Goal: Information Seeking & Learning: Learn about a topic

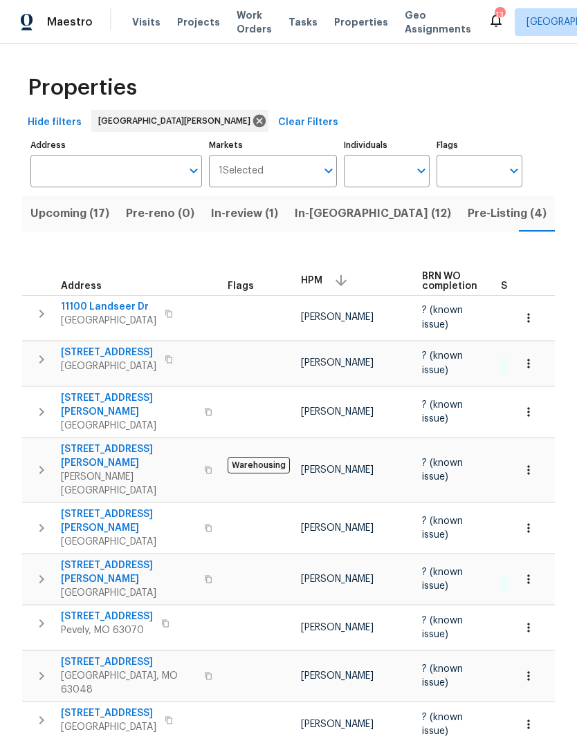
scroll to position [0, 37]
click at [430, 220] on span "Pre-Listing (4)" at bounding box center [469, 213] width 79 height 19
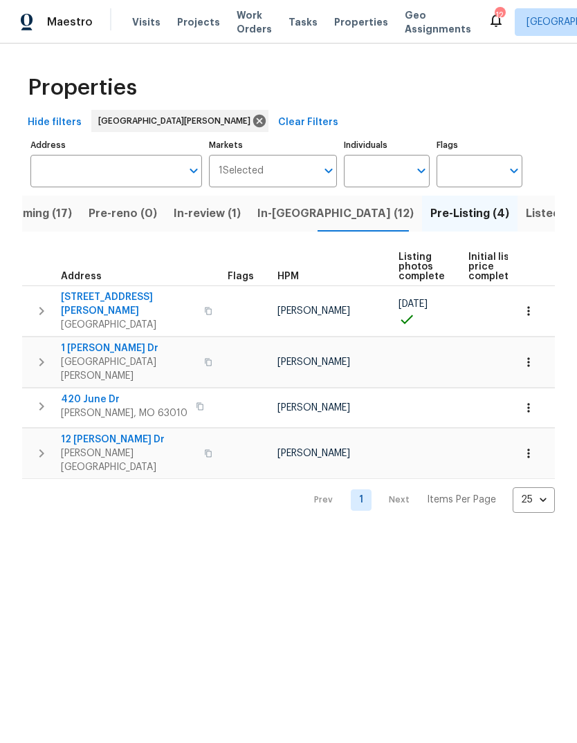
click at [89, 295] on span "[STREET_ADDRESS][PERSON_NAME]" at bounding box center [128, 304] width 135 height 28
click at [198, 26] on span "Projects" at bounding box center [198, 22] width 43 height 14
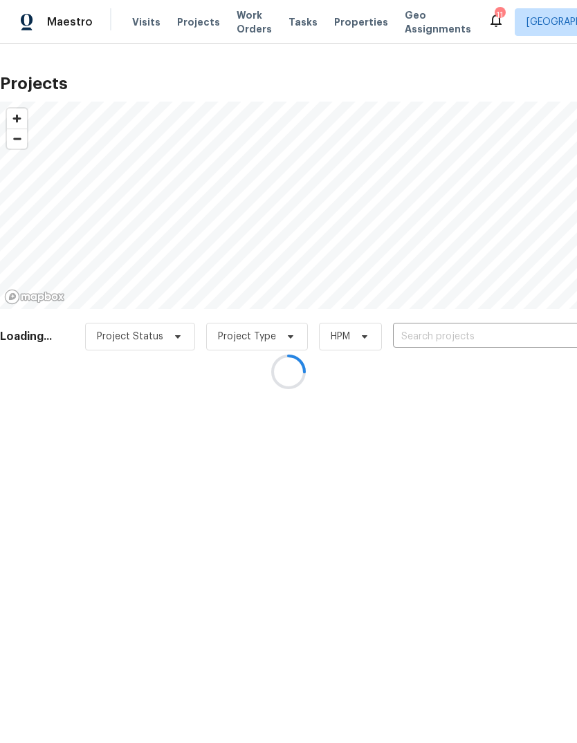
click at [506, 336] on div at bounding box center [288, 371] width 577 height 743
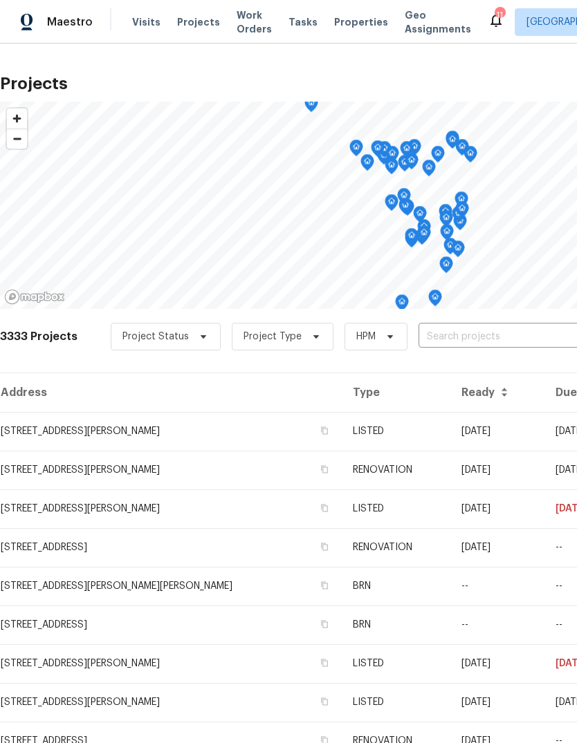
click at [510, 335] on input "text" at bounding box center [497, 336] width 158 height 21
type input "clift"
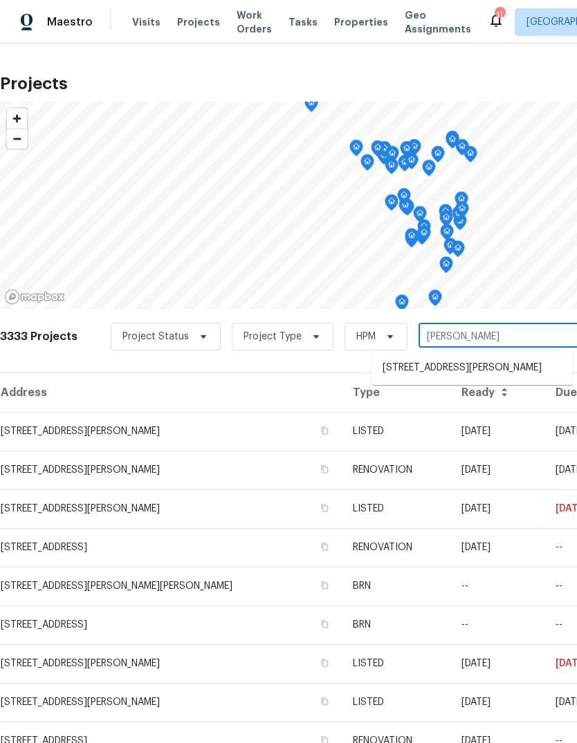
click at [498, 363] on li "6448 Clifton Hills Dr, Saint Louis, MO 63139" at bounding box center [471, 368] width 201 height 23
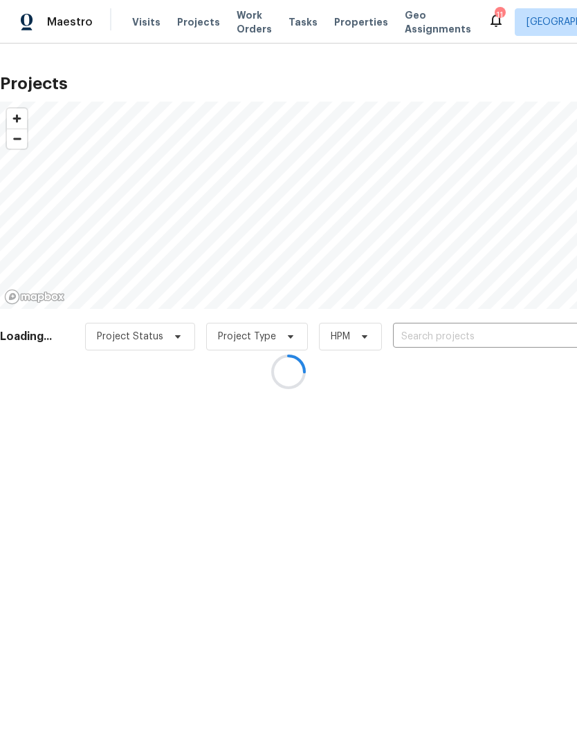
type input "6448 Clifton Hills Dr, Saint Louis, MO 63139"
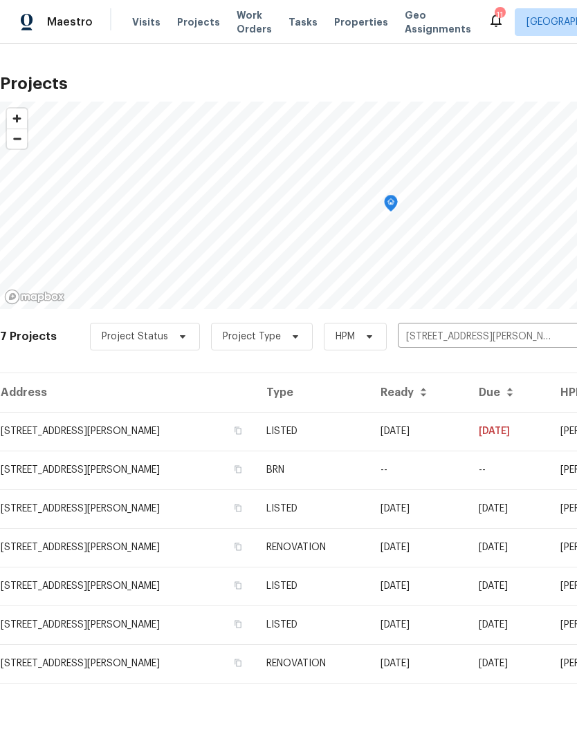
click at [400, 431] on td "09/17/25" at bounding box center [418, 431] width 98 height 39
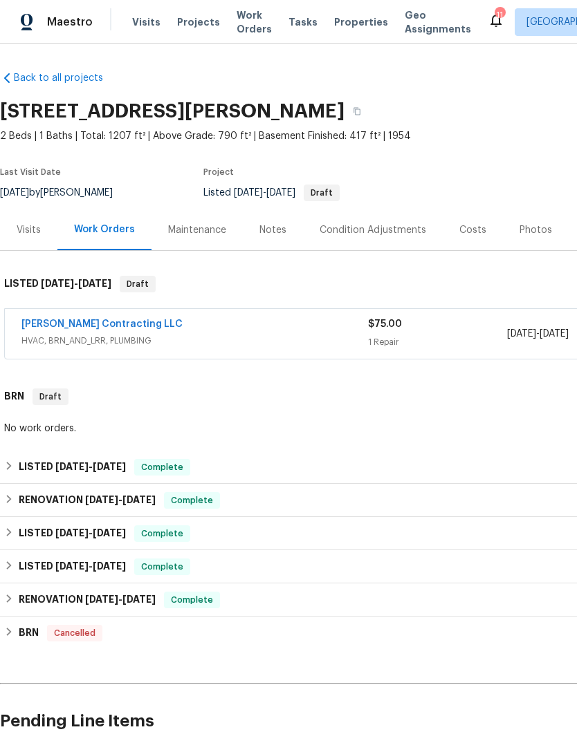
click at [349, 27] on span "Properties" at bounding box center [361, 22] width 54 height 14
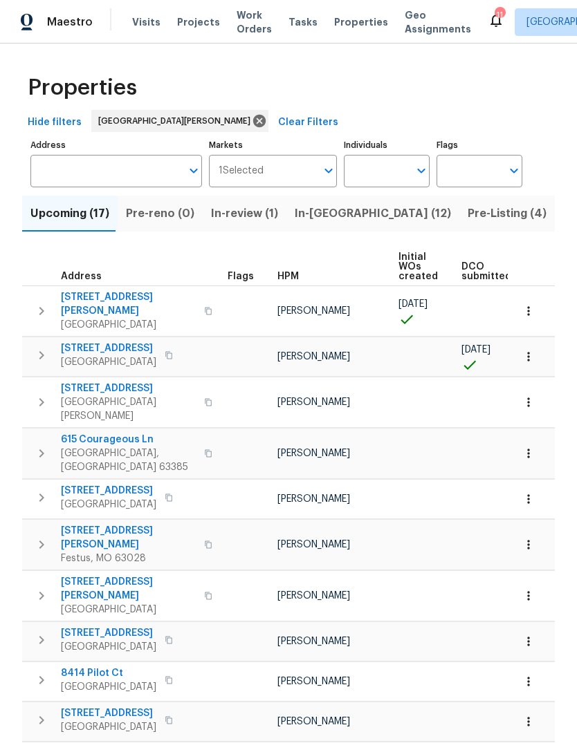
click at [296, 277] on span "HPM" at bounding box center [287, 277] width 21 height 10
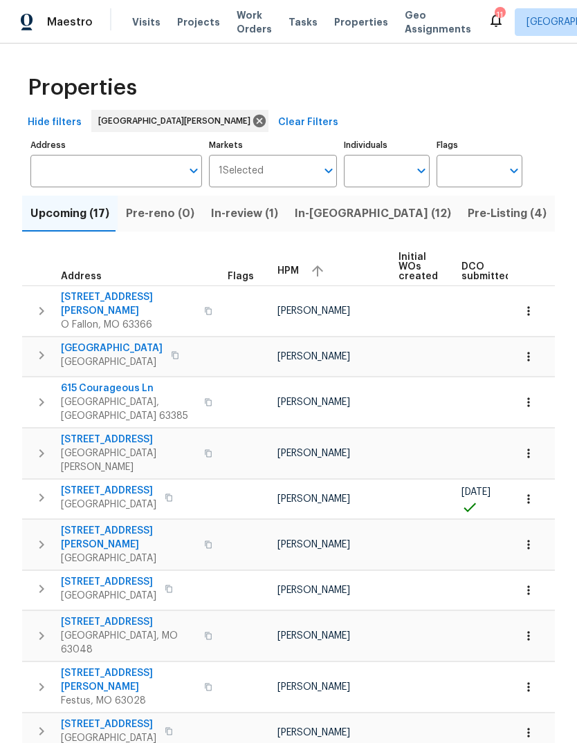
click at [297, 275] on span "HPM" at bounding box center [287, 271] width 21 height 10
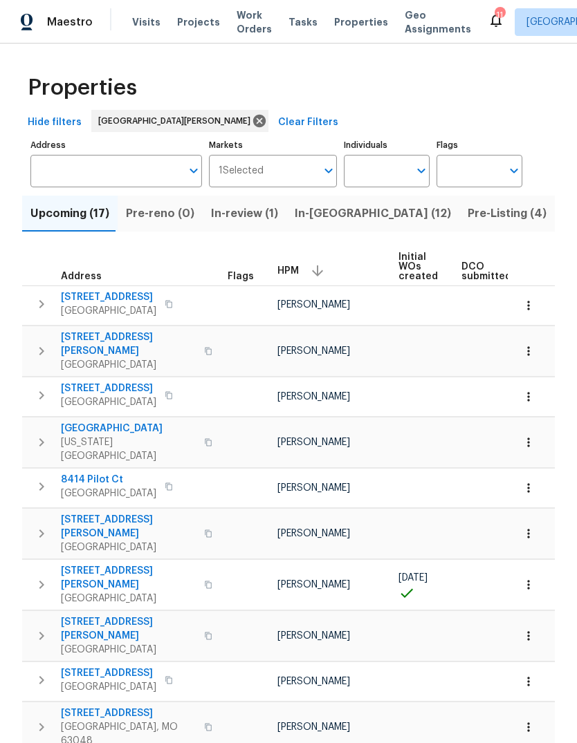
click at [130, 303] on span "2230 Glenoro Dr" at bounding box center [108, 297] width 95 height 14
click at [117, 473] on span "8414 Pilot Ct" at bounding box center [108, 480] width 95 height 14
click at [128, 384] on span "747 Highland Ave" at bounding box center [108, 389] width 95 height 14
click at [129, 422] on span "[GEOGRAPHIC_DATA]" at bounding box center [128, 429] width 135 height 14
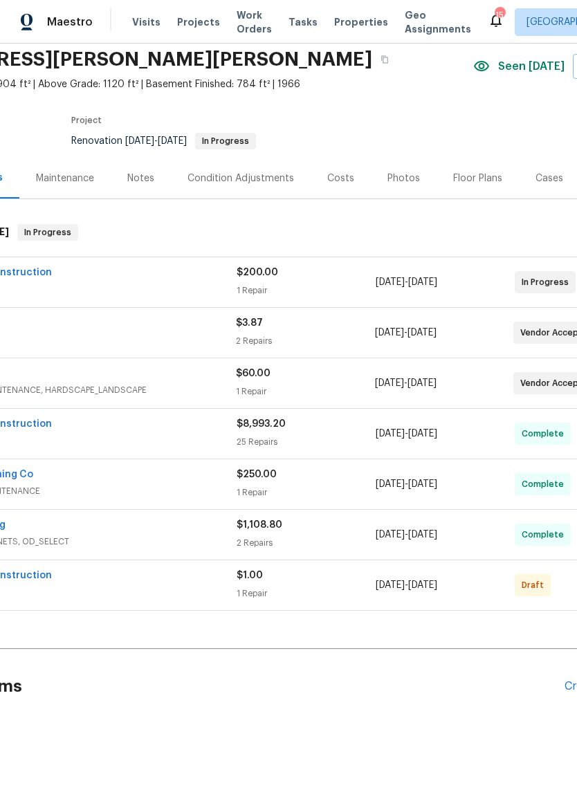
scroll to position [52, 133]
click at [401, 180] on div "Photos" at bounding box center [402, 178] width 32 height 14
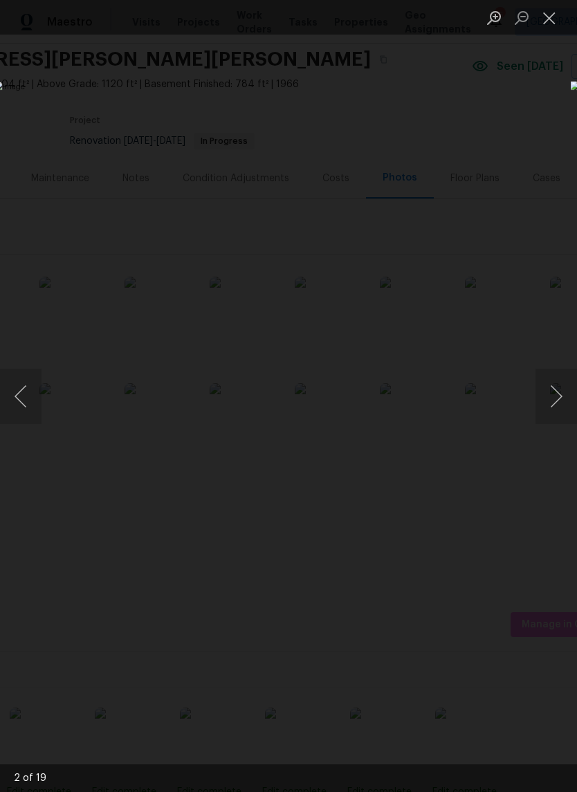
click at [28, 386] on button "Previous image" at bounding box center [20, 395] width 41 height 55
click at [555, 398] on button "Next image" at bounding box center [555, 395] width 41 height 55
click at [557, 398] on button "Next image" at bounding box center [555, 395] width 41 height 55
click at [556, 400] on button "Next image" at bounding box center [555, 395] width 41 height 55
click at [554, 400] on button "Next image" at bounding box center [555, 395] width 41 height 55
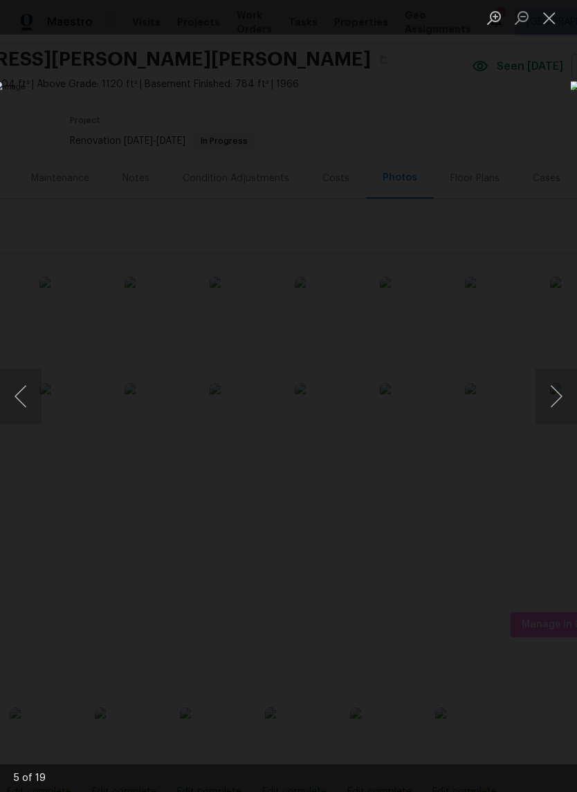
click at [556, 401] on button "Next image" at bounding box center [555, 395] width 41 height 55
click at [554, 402] on button "Next image" at bounding box center [555, 395] width 41 height 55
click at [554, 397] on button "Next image" at bounding box center [555, 395] width 41 height 55
click at [553, 396] on button "Next image" at bounding box center [555, 395] width 41 height 55
click at [557, 391] on button "Next image" at bounding box center [555, 395] width 41 height 55
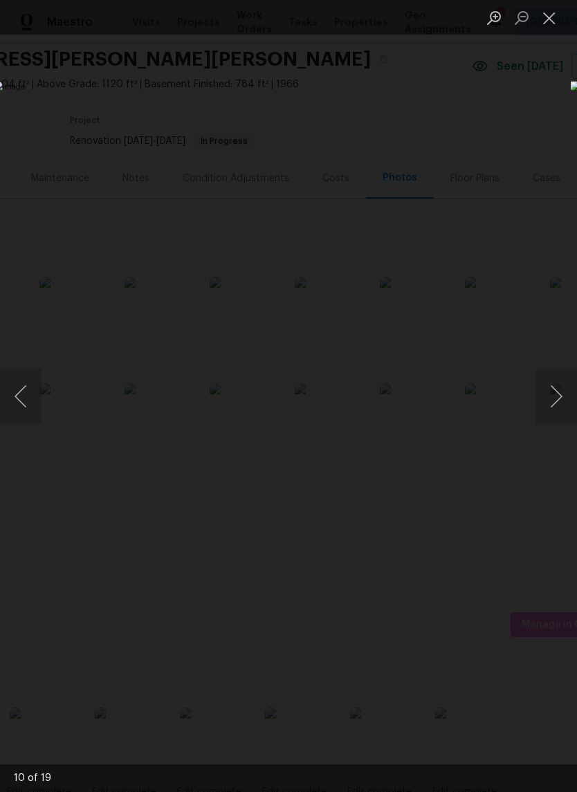
click at [557, 391] on button "Next image" at bounding box center [555, 395] width 41 height 55
click at [552, 390] on button "Next image" at bounding box center [555, 395] width 41 height 55
click at [559, 386] on button "Next image" at bounding box center [555, 395] width 41 height 55
click at [554, 389] on button "Next image" at bounding box center [555, 395] width 41 height 55
click at [553, 386] on button "Next image" at bounding box center [555, 395] width 41 height 55
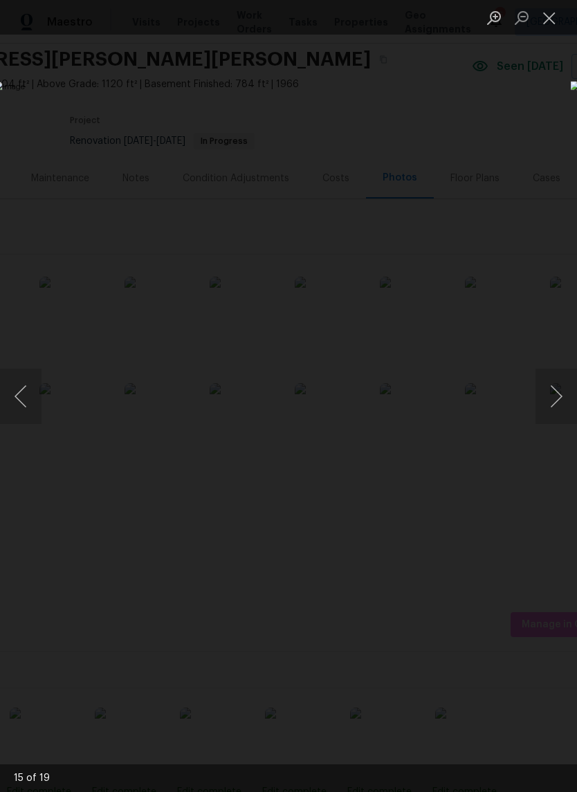
click at [550, 388] on button "Next image" at bounding box center [555, 395] width 41 height 55
click at [553, 384] on button "Next image" at bounding box center [555, 395] width 41 height 55
click at [554, 384] on button "Next image" at bounding box center [555, 395] width 41 height 55
click at [554, 385] on button "Next image" at bounding box center [555, 395] width 41 height 55
click at [553, 384] on button "Next image" at bounding box center [555, 395] width 41 height 55
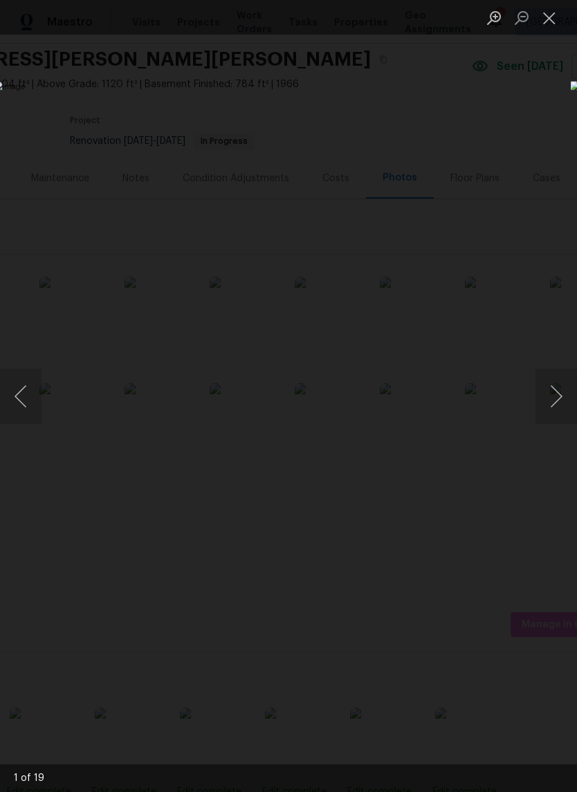
click at [555, 384] on button "Next image" at bounding box center [555, 395] width 41 height 55
click at [557, 385] on button "Next image" at bounding box center [555, 395] width 41 height 55
click at [553, 389] on button "Next image" at bounding box center [555, 395] width 41 height 55
click at [555, 388] on button "Next image" at bounding box center [555, 395] width 41 height 55
click at [538, 11] on button "Close lightbox" at bounding box center [549, 18] width 28 height 24
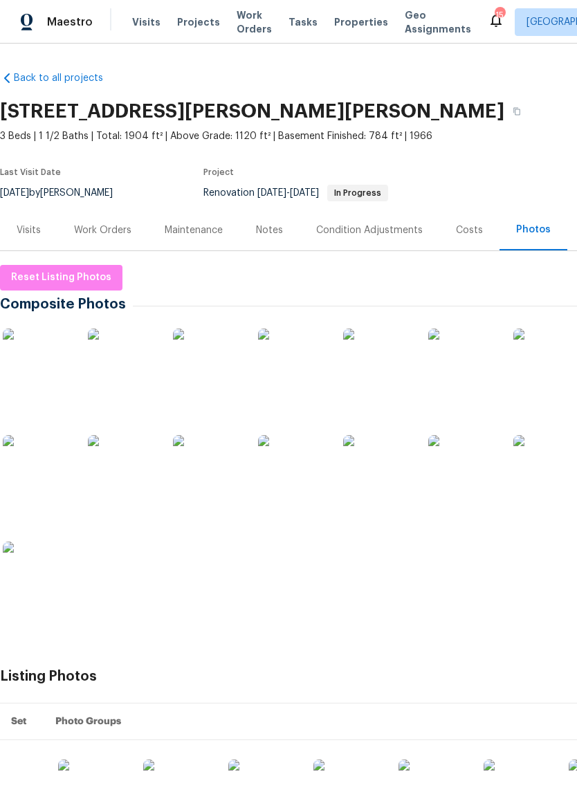
click at [280, 221] on div "Notes" at bounding box center [269, 229] width 60 height 41
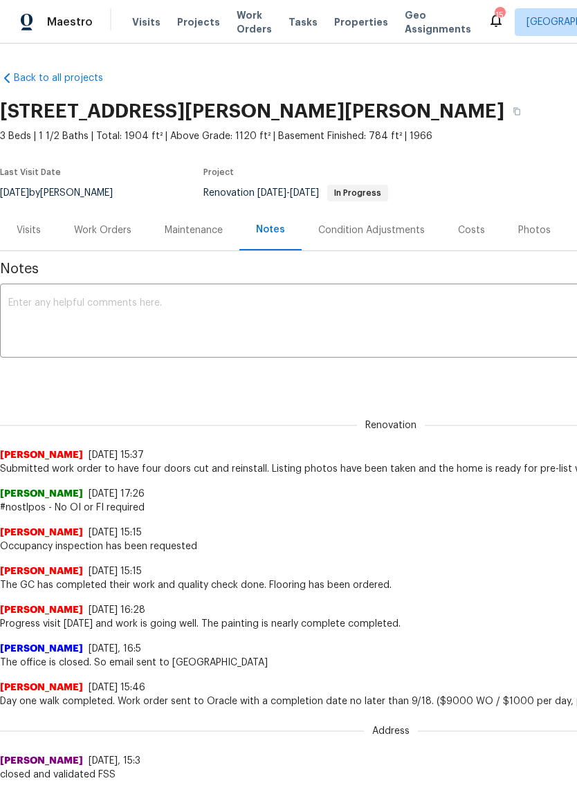
click at [197, 27] on span "Projects" at bounding box center [198, 22] width 43 height 14
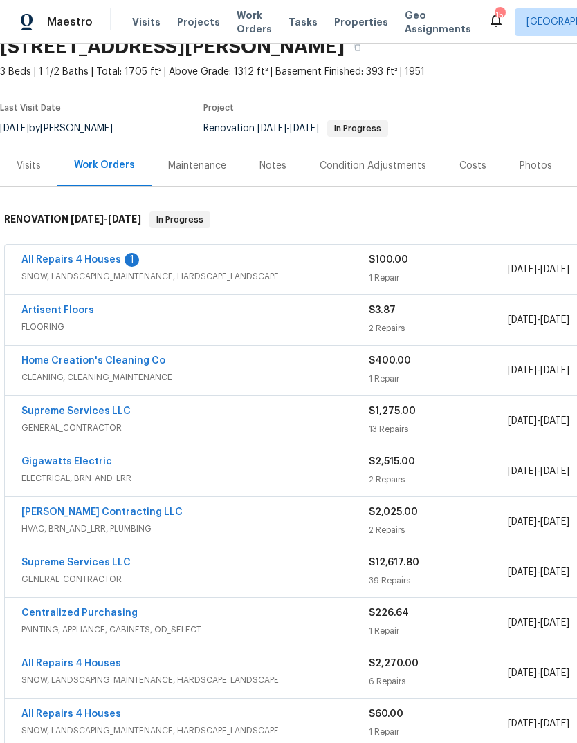
scroll to position [66, 0]
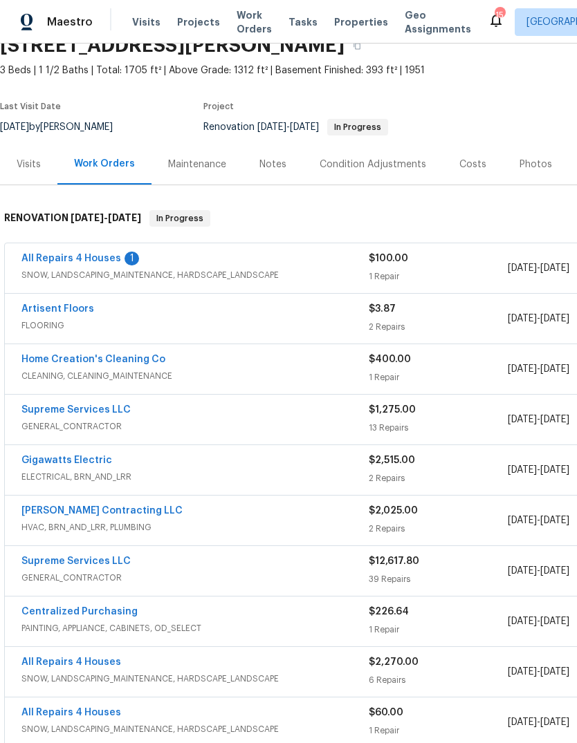
click at [50, 261] on link "All Repairs 4 Houses" at bounding box center [71, 259] width 100 height 10
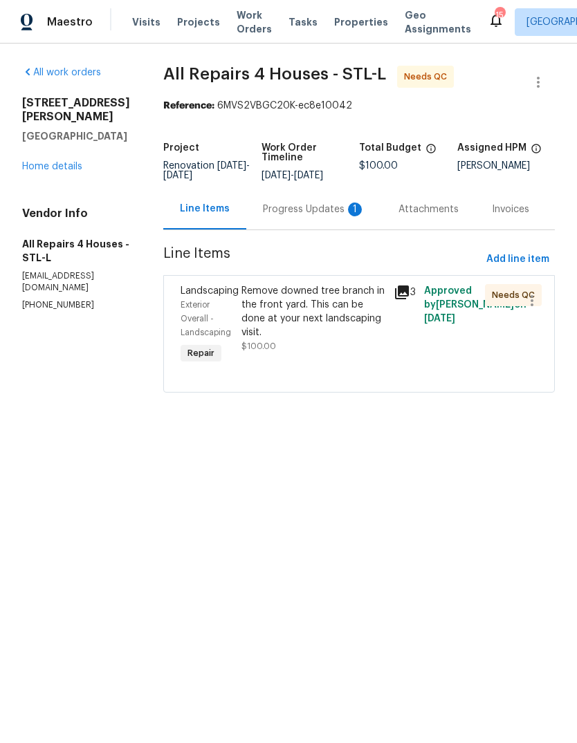
click at [348, 212] on div "Progress Updates 1" at bounding box center [314, 210] width 102 height 14
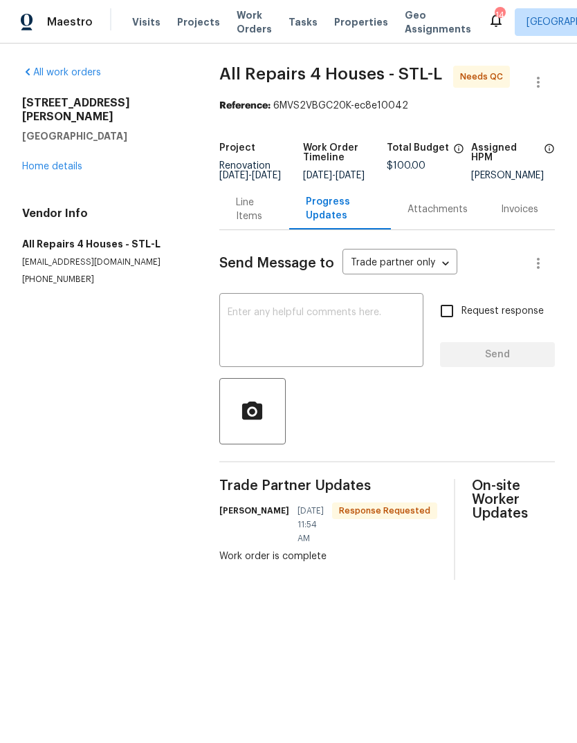
click at [254, 223] on div "Line Items" at bounding box center [254, 210] width 37 height 28
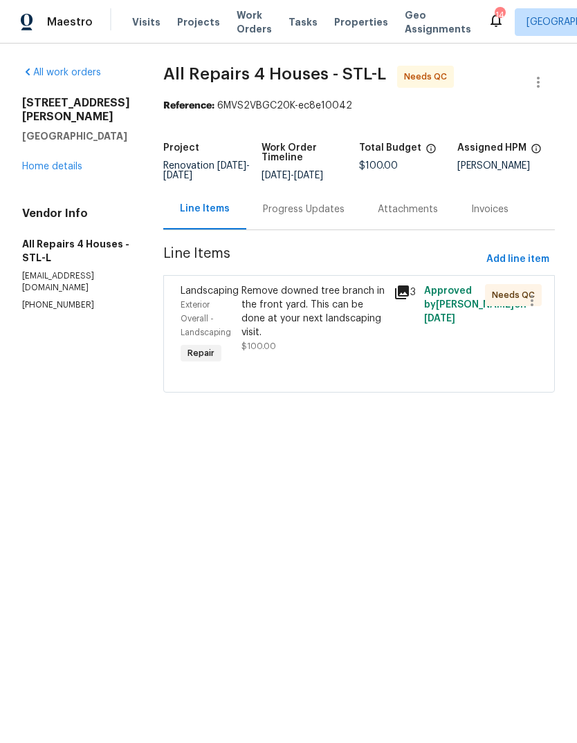
click at [342, 324] on div "Remove downed tree branch in the front yard. This can be done at your next land…" at bounding box center [313, 311] width 144 height 55
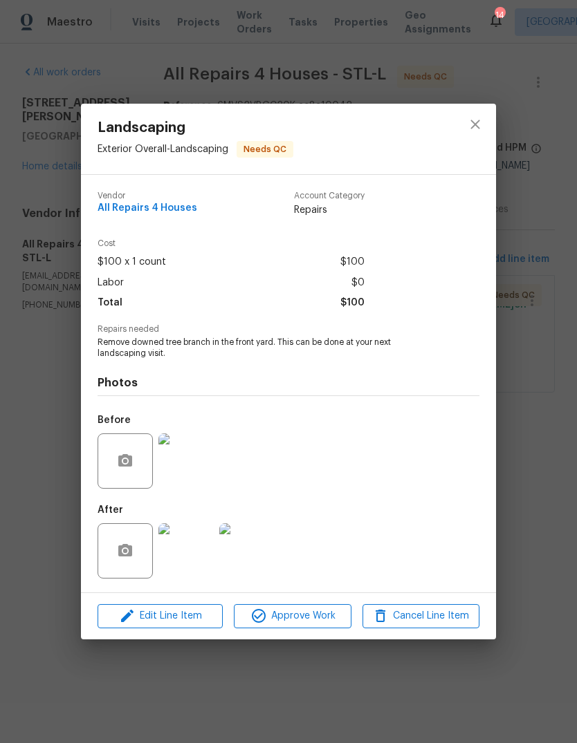
click at [188, 560] on img at bounding box center [185, 550] width 55 height 55
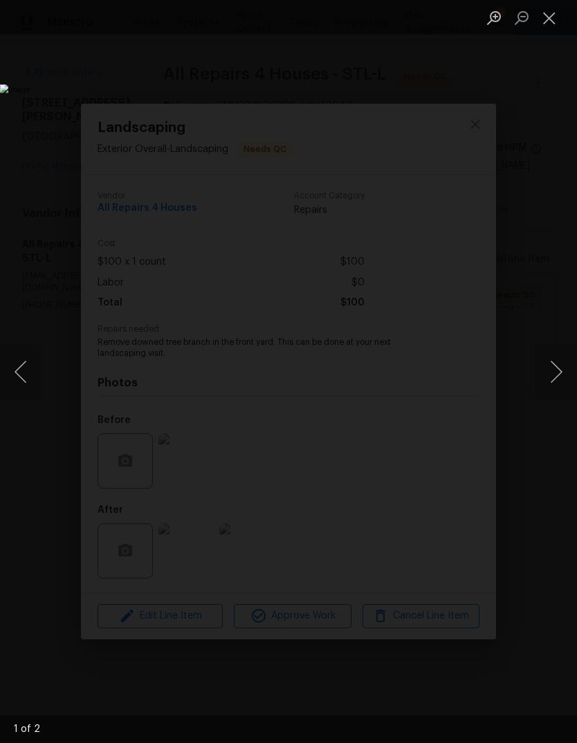
click at [557, 378] on button "Next image" at bounding box center [555, 371] width 41 height 55
click at [551, 373] on button "Next image" at bounding box center [555, 371] width 41 height 55
click at [552, 24] on button "Close lightbox" at bounding box center [549, 18] width 28 height 24
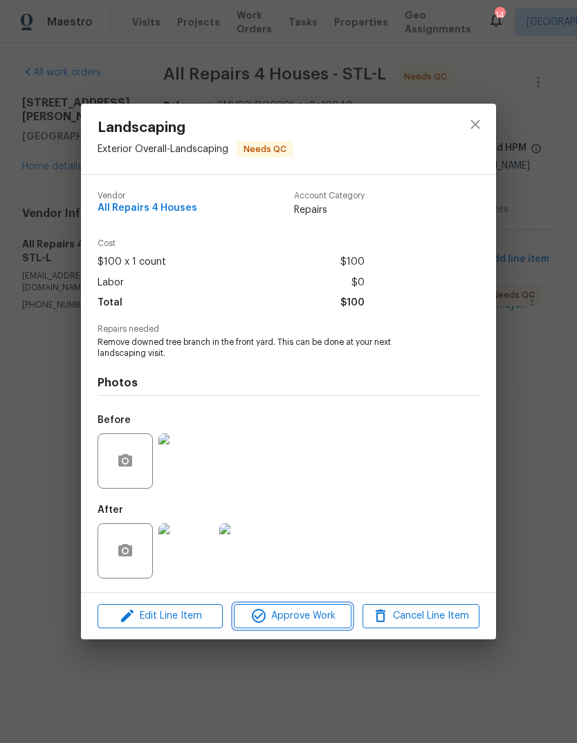
click at [315, 626] on button "Approve Work" at bounding box center [292, 616] width 117 height 24
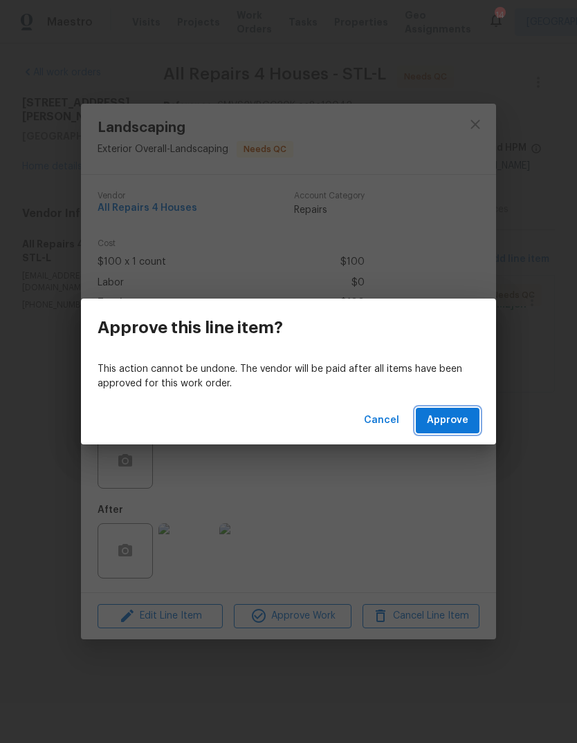
click at [470, 422] on button "Approve" at bounding box center [448, 421] width 64 height 26
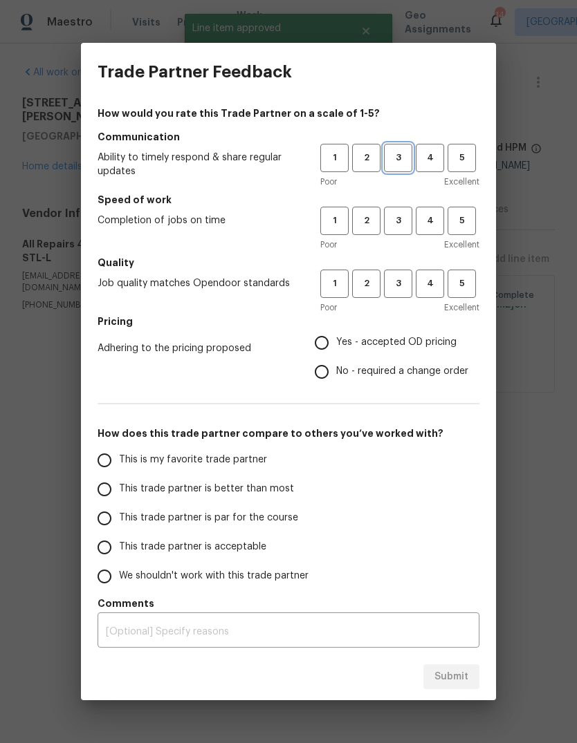
click at [395, 153] on span "3" at bounding box center [398, 158] width 26 height 16
click at [403, 227] on span "3" at bounding box center [398, 221] width 26 height 16
click at [437, 290] on span "4" at bounding box center [430, 284] width 26 height 16
click at [398, 355] on label "Yes - accepted OD pricing" at bounding box center [387, 342] width 161 height 29
click at [336, 355] on input "Yes - accepted OD pricing" at bounding box center [321, 342] width 29 height 29
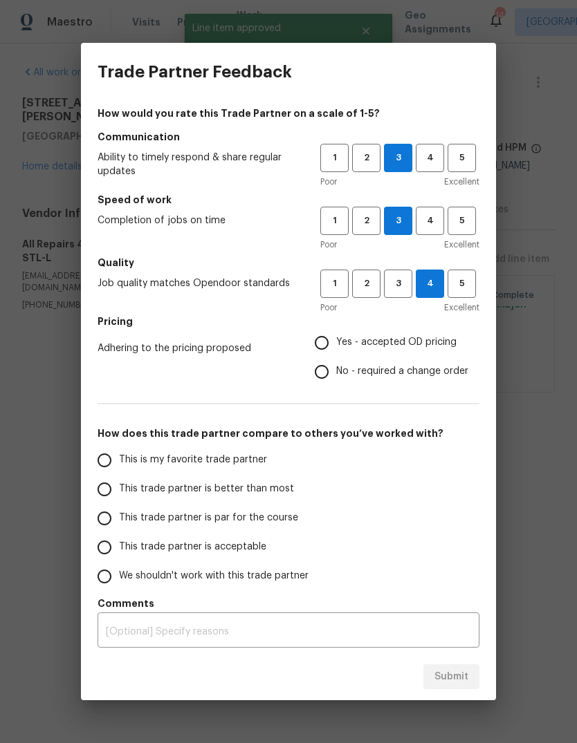
radio input "true"
click at [270, 500] on label "This trade partner is better than most" at bounding box center [199, 489] width 218 height 29
click at [119, 500] on input "This trade partner is better than most" at bounding box center [104, 489] width 29 height 29
click at [470, 671] on button "Submit" at bounding box center [451, 677] width 56 height 26
radio input "true"
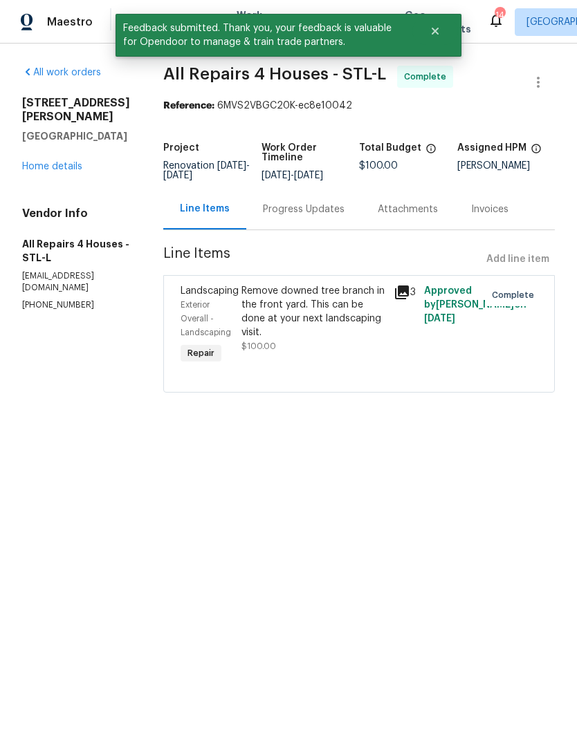
click at [69, 162] on link "Home details" at bounding box center [52, 167] width 60 height 10
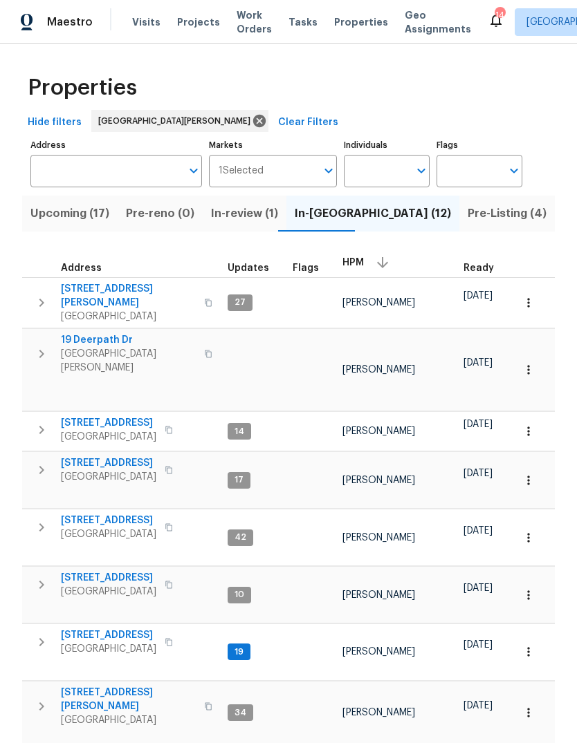
click at [362, 272] on div "HPM" at bounding box center [397, 262] width 110 height 21
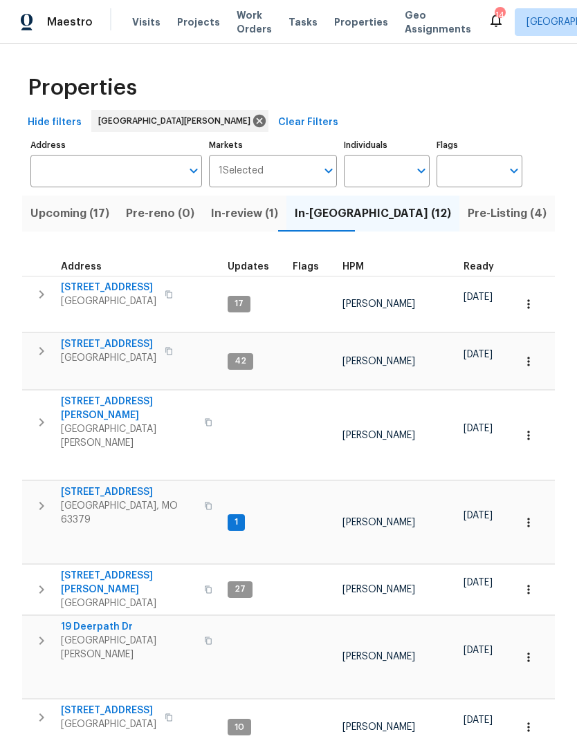
click at [357, 271] on span "HPM" at bounding box center [352, 267] width 21 height 10
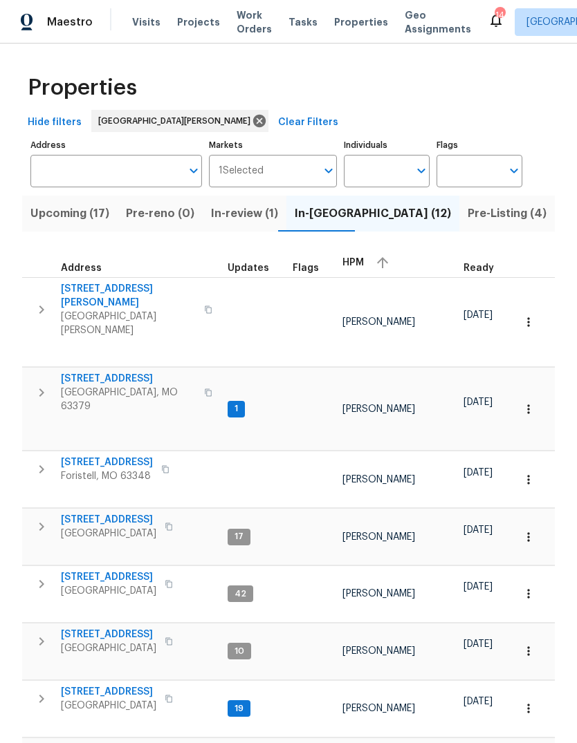
click at [358, 261] on span "HPM" at bounding box center [352, 263] width 21 height 10
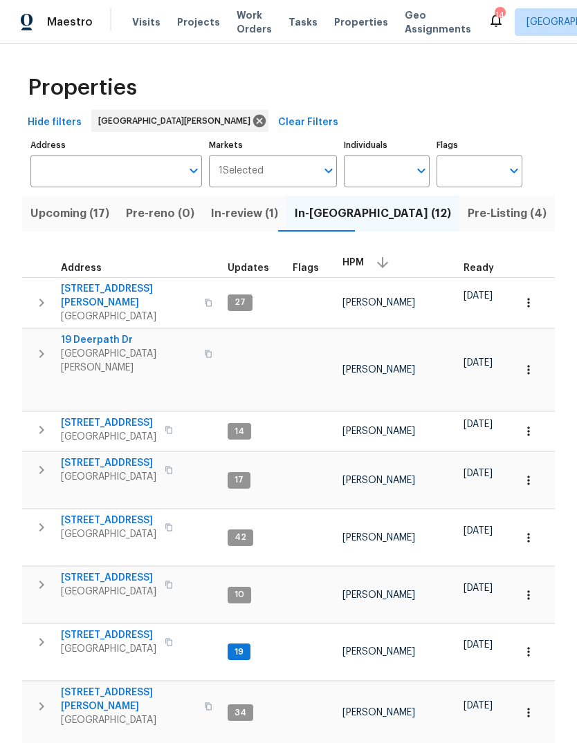
click at [467, 215] on span "Pre-Listing (4)" at bounding box center [506, 213] width 79 height 19
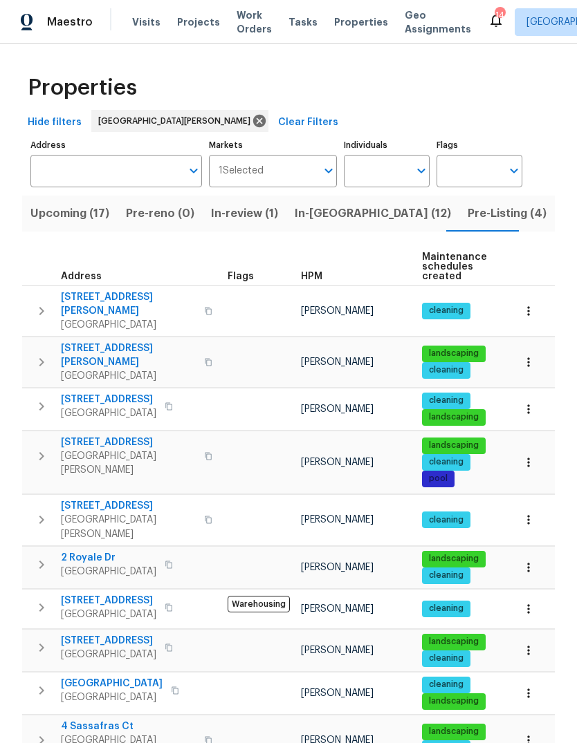
click at [317, 275] on span "HPM" at bounding box center [311, 277] width 21 height 10
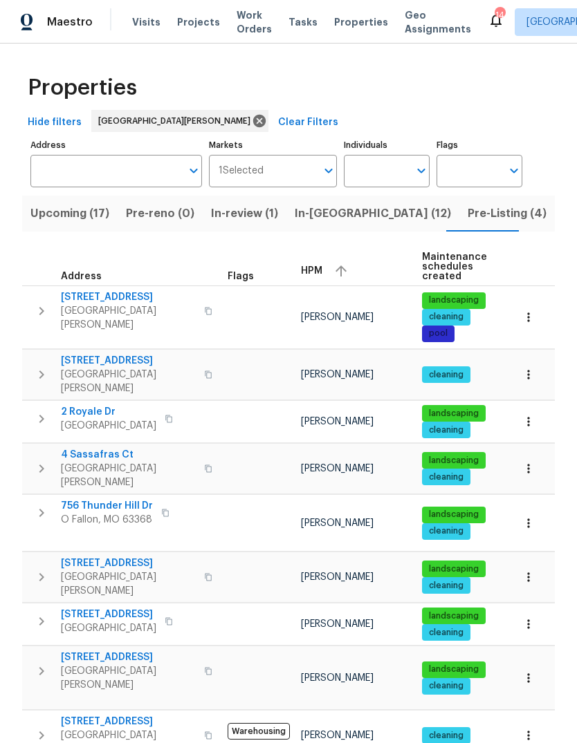
click at [320, 270] on span "HPM" at bounding box center [311, 271] width 21 height 10
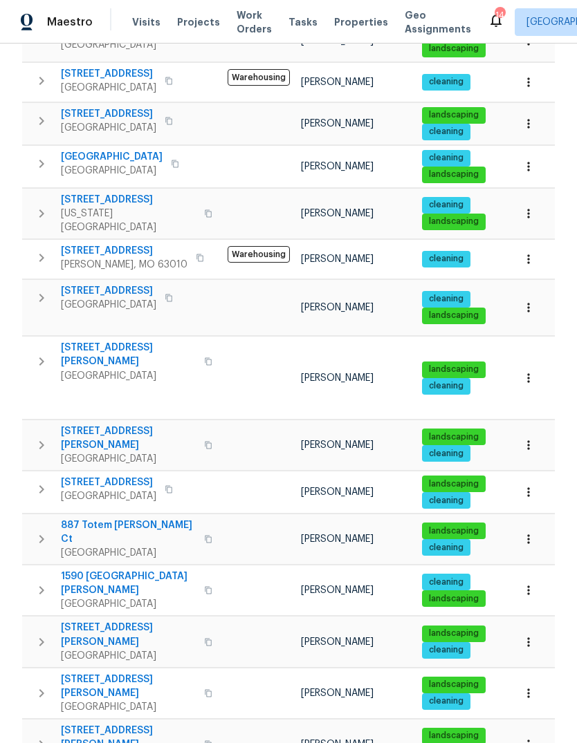
click at [145, 570] on span "1590 Bay Meadows Dr" at bounding box center [128, 584] width 135 height 28
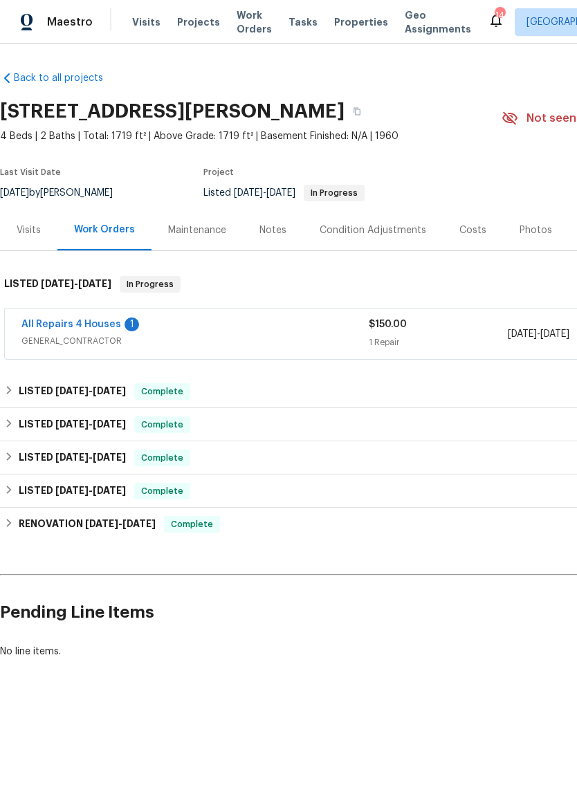
click at [66, 326] on link "All Repairs 4 Houses" at bounding box center [71, 324] width 100 height 10
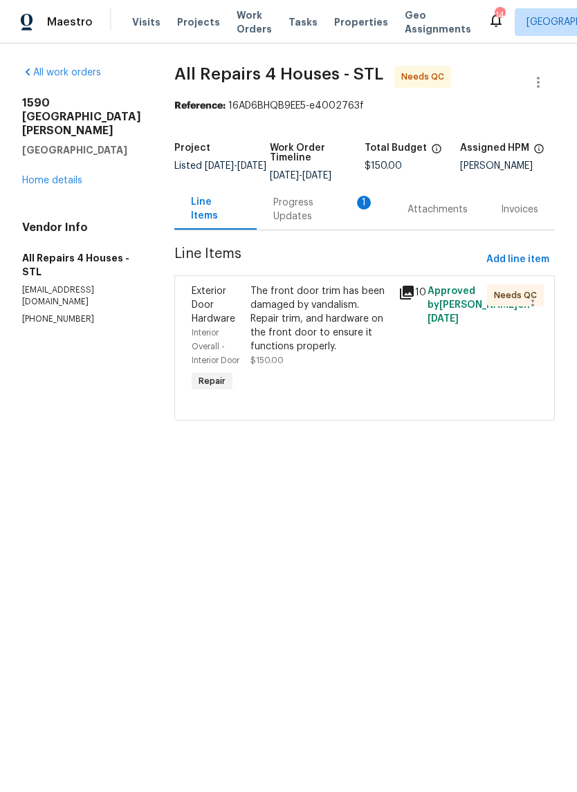
click at [353, 218] on div "Progress Updates 1" at bounding box center [323, 209] width 134 height 41
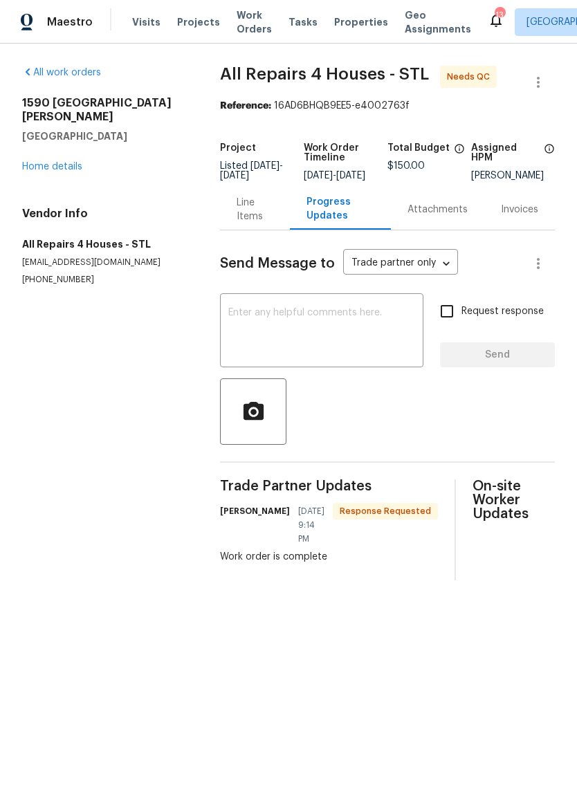
click at [260, 223] on div "Line Items" at bounding box center [254, 210] width 37 height 28
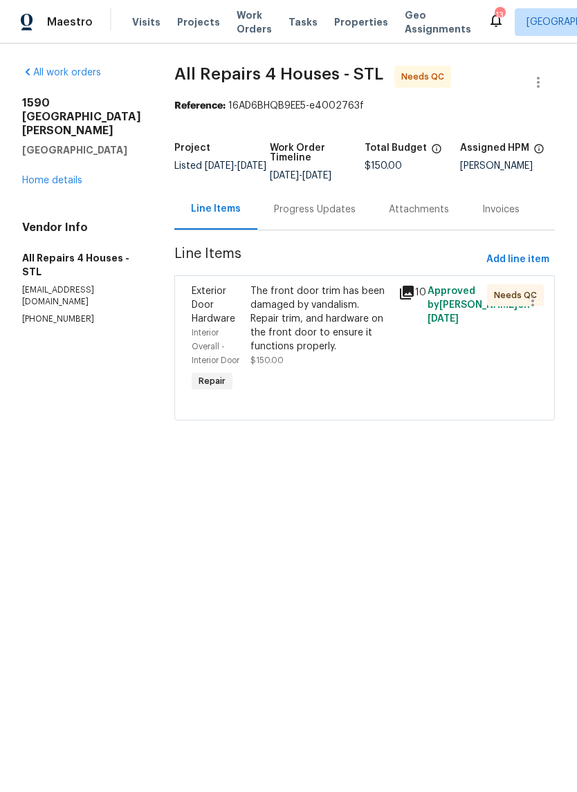
click at [409, 295] on icon at bounding box center [407, 293] width 14 height 14
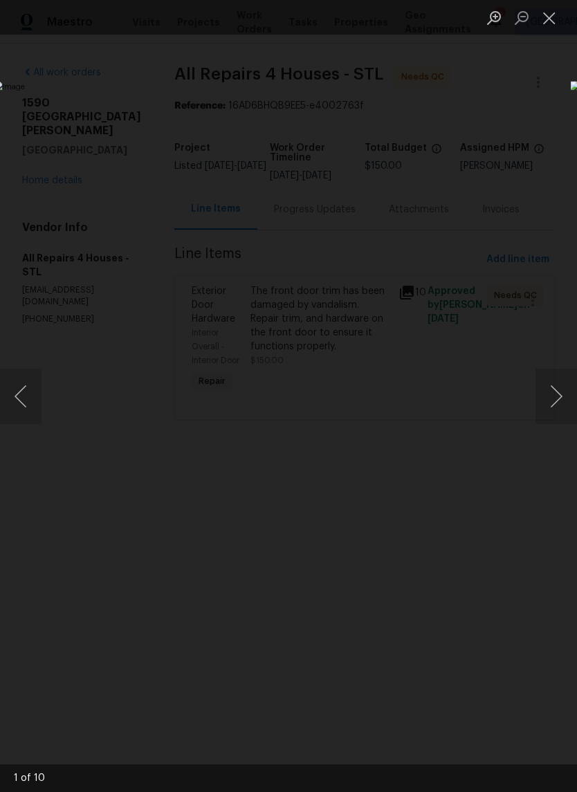
click at [556, 398] on button "Next image" at bounding box center [555, 395] width 41 height 55
click at [552, 391] on button "Next image" at bounding box center [555, 395] width 41 height 55
click at [554, 391] on button "Next image" at bounding box center [555, 395] width 41 height 55
click at [554, 393] on button "Next image" at bounding box center [555, 395] width 41 height 55
click at [550, 399] on button "Next image" at bounding box center [555, 395] width 41 height 55
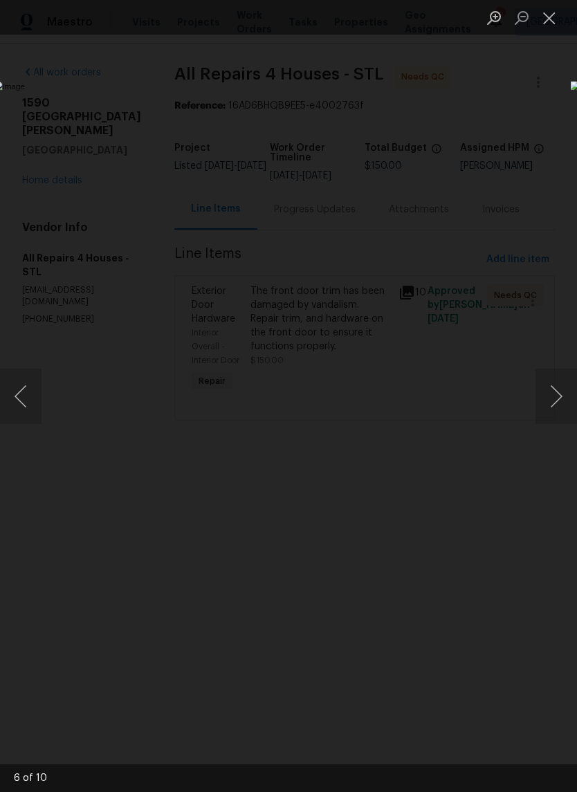
click at [558, 393] on button "Next image" at bounding box center [555, 395] width 41 height 55
click at [554, 394] on button "Next image" at bounding box center [555, 395] width 41 height 55
click at [552, 396] on button "Next image" at bounding box center [555, 395] width 41 height 55
click at [548, 398] on button "Next image" at bounding box center [555, 395] width 41 height 55
click at [553, 394] on button "Next image" at bounding box center [555, 395] width 41 height 55
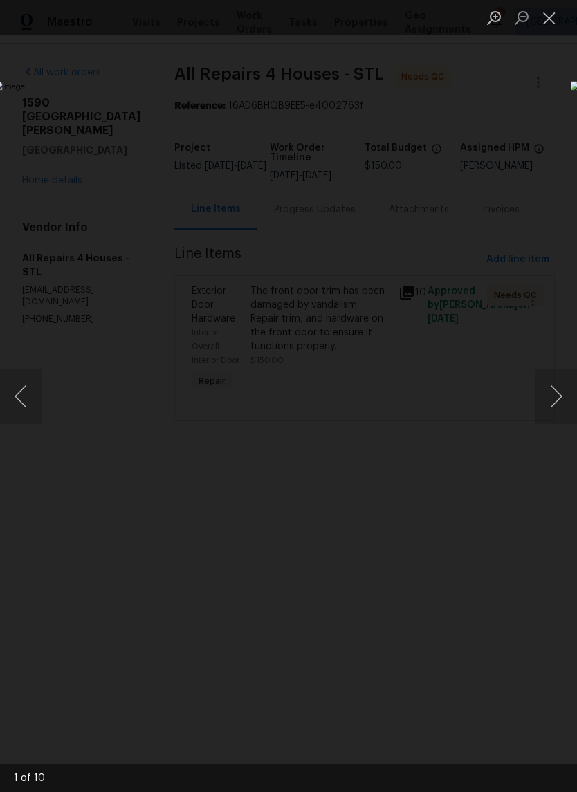
click at [553, 395] on button "Next image" at bounding box center [555, 395] width 41 height 55
click at [553, 394] on button "Next image" at bounding box center [555, 395] width 41 height 55
click at [552, 395] on button "Next image" at bounding box center [555, 395] width 41 height 55
click at [553, 393] on button "Next image" at bounding box center [555, 395] width 41 height 55
click at [551, 395] on button "Next image" at bounding box center [555, 395] width 41 height 55
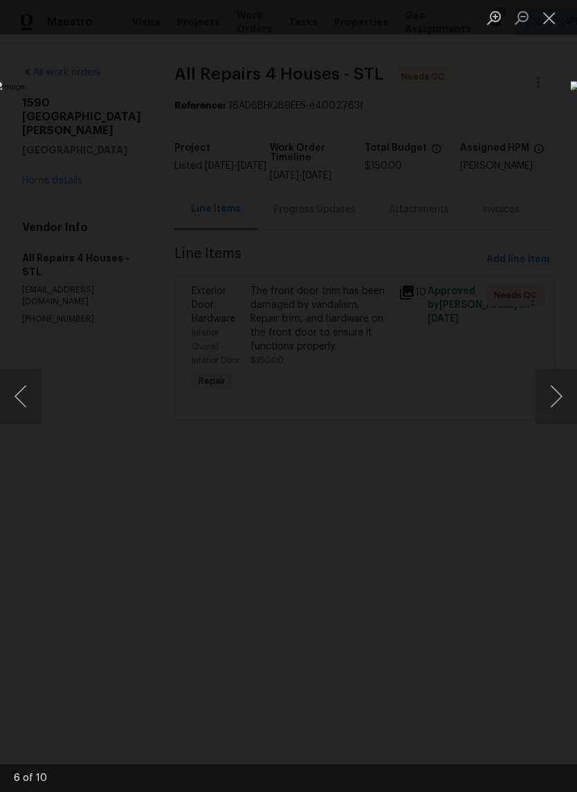
click at [552, 394] on button "Next image" at bounding box center [555, 395] width 41 height 55
click at [545, 21] on button "Close lightbox" at bounding box center [549, 18] width 28 height 24
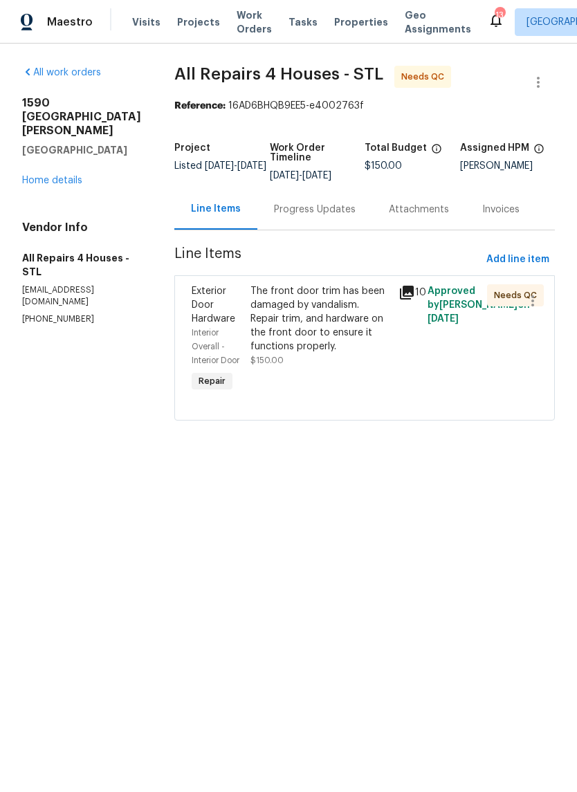
click at [340, 335] on div "The front door trim has been damaged by vandalism. Repair trim, and hardware on…" at bounding box center [319, 318] width 139 height 69
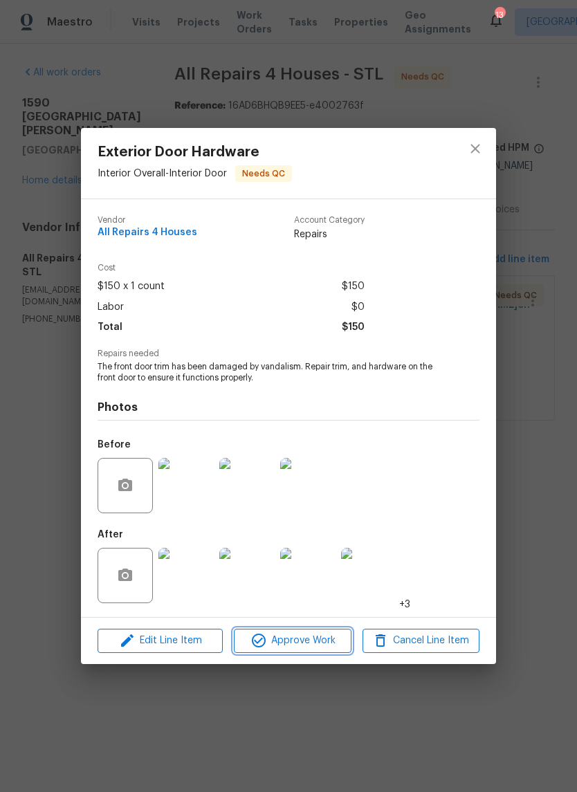
click at [317, 644] on span "Approve Work" at bounding box center [292, 640] width 109 height 17
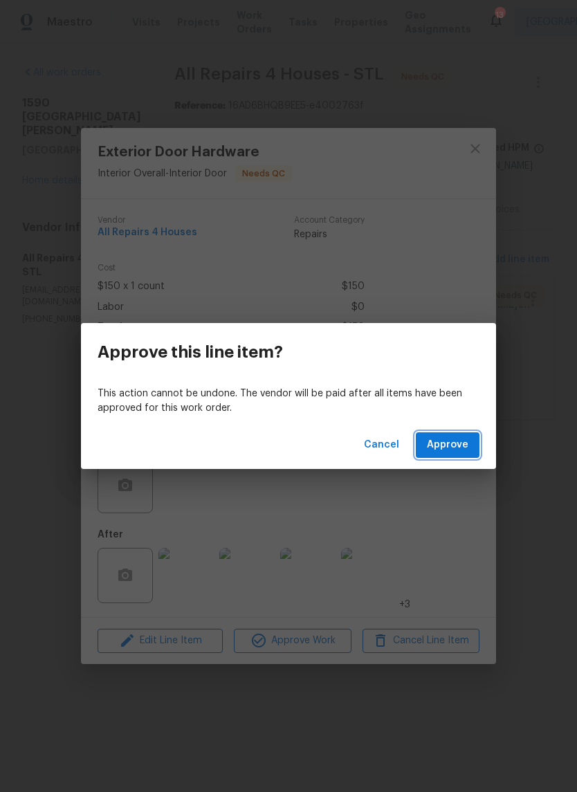
click at [457, 448] on span "Approve" at bounding box center [447, 444] width 41 height 17
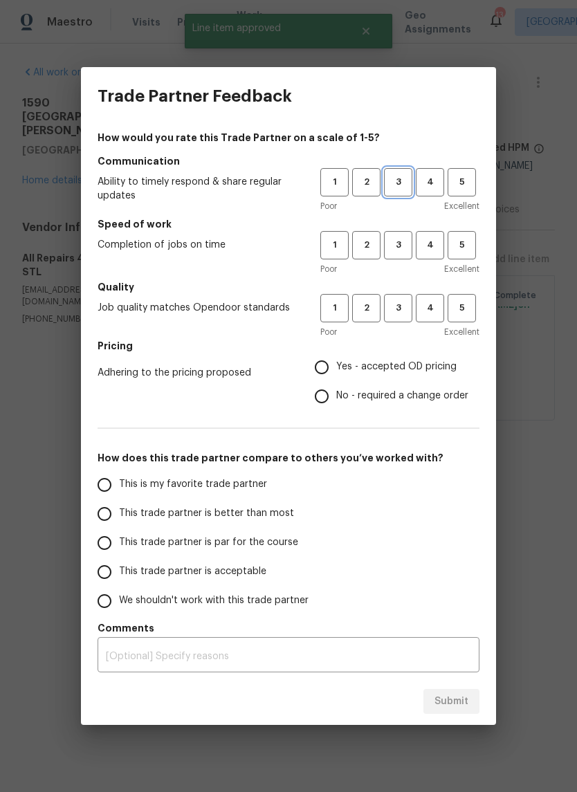
click at [402, 185] on span "3" at bounding box center [398, 182] width 26 height 16
click at [402, 253] on button "3" at bounding box center [398, 245] width 28 height 28
click at [439, 314] on span "4" at bounding box center [430, 308] width 26 height 16
click at [400, 377] on label "Yes - accepted OD pricing" at bounding box center [387, 367] width 161 height 29
click at [336, 377] on input "Yes - accepted OD pricing" at bounding box center [321, 367] width 29 height 29
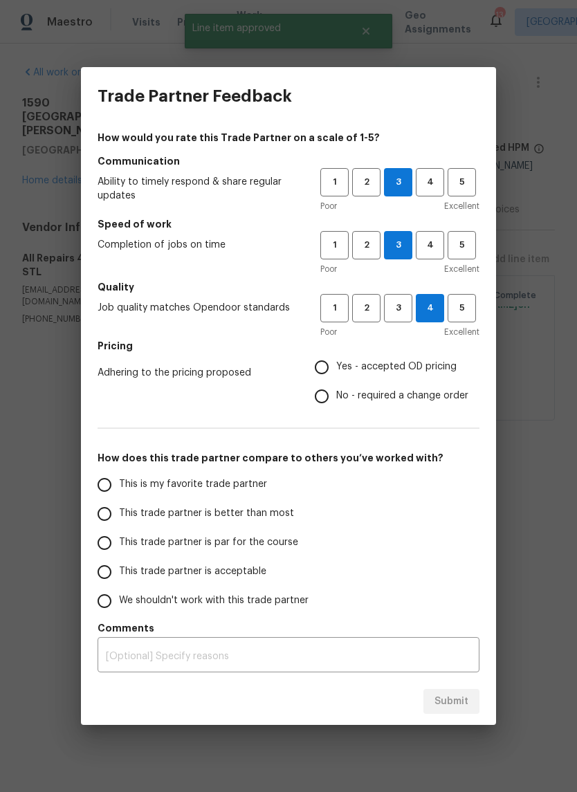
radio input "true"
click at [284, 523] on label "This trade partner is better than most" at bounding box center [199, 513] width 218 height 29
click at [119, 523] on input "This trade partner is better than most" at bounding box center [104, 513] width 29 height 29
click at [456, 704] on span "Submit" at bounding box center [451, 701] width 34 height 17
radio input "true"
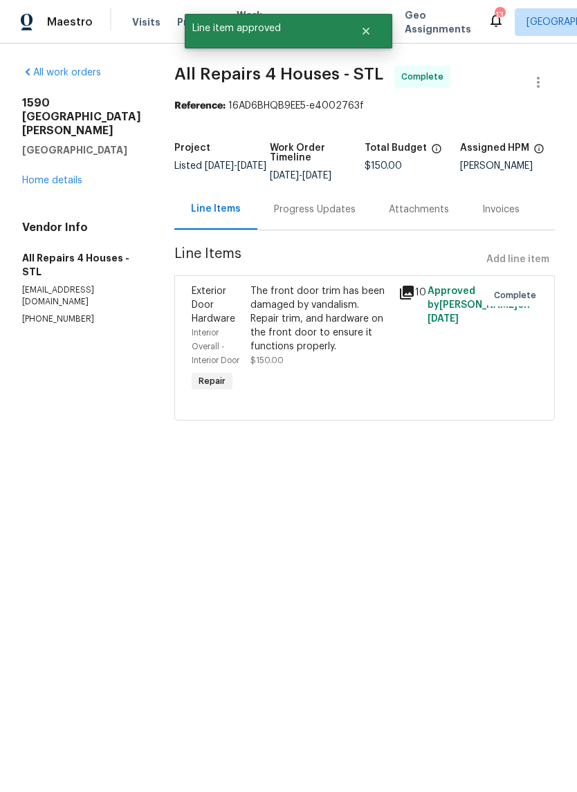
radio input "false"
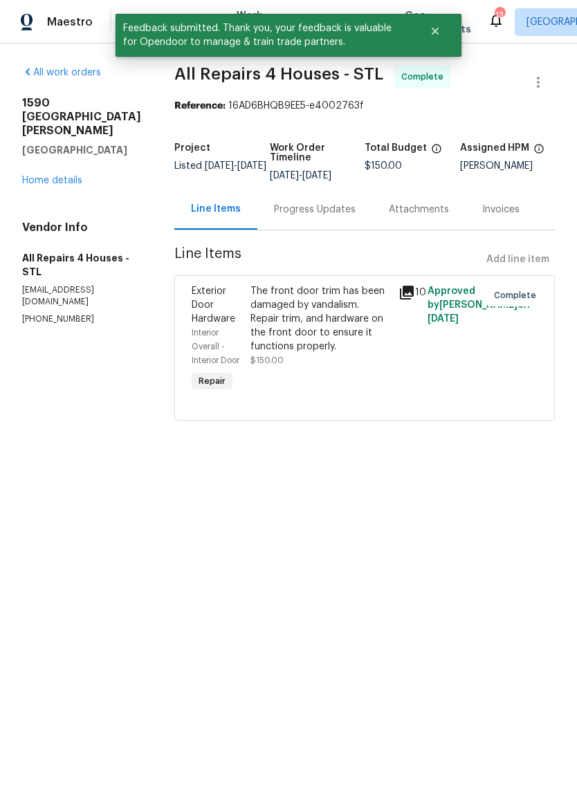
click at [80, 180] on div "All work orders 1590 Bay Meadows Dr Florissant, MO 63033 Home details Vendor In…" at bounding box center [81, 195] width 119 height 259
click at [81, 176] on link "Home details" at bounding box center [52, 181] width 60 height 10
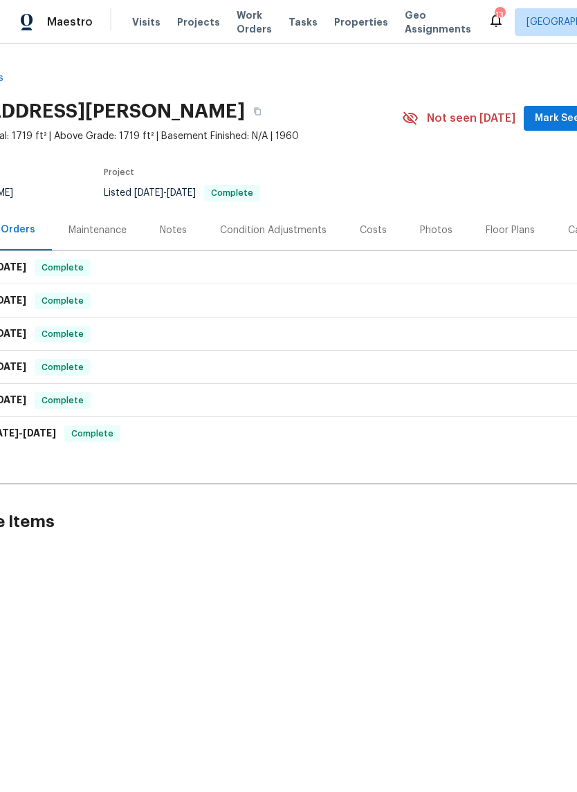
scroll to position [0, 97]
click at [561, 119] on span "Mark Seen" at bounding box center [561, 118] width 51 height 17
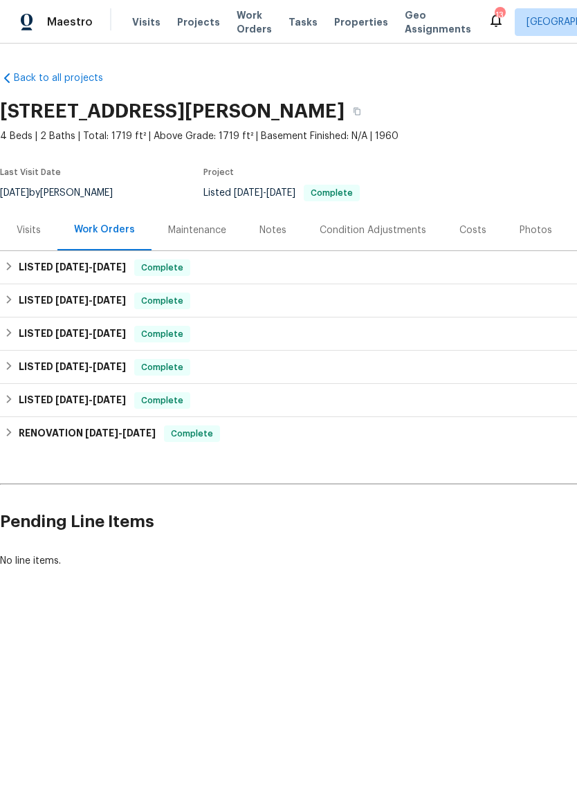
scroll to position [0, 0]
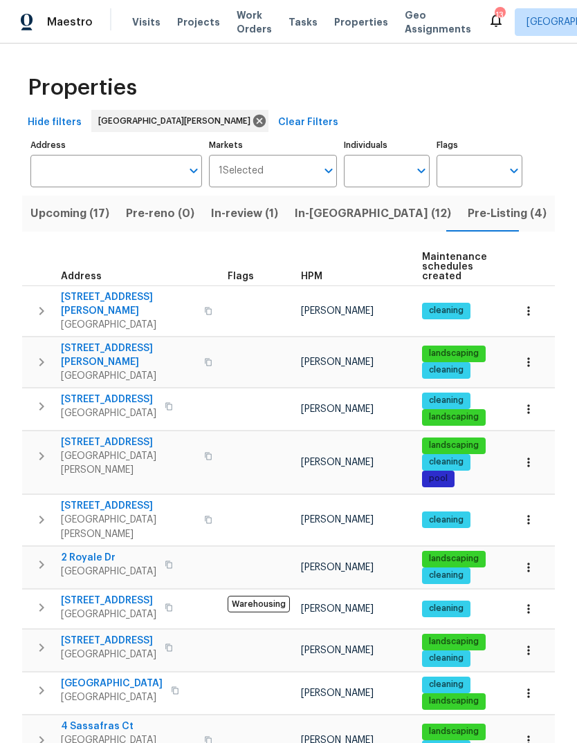
click at [316, 273] on span "HPM" at bounding box center [311, 277] width 21 height 10
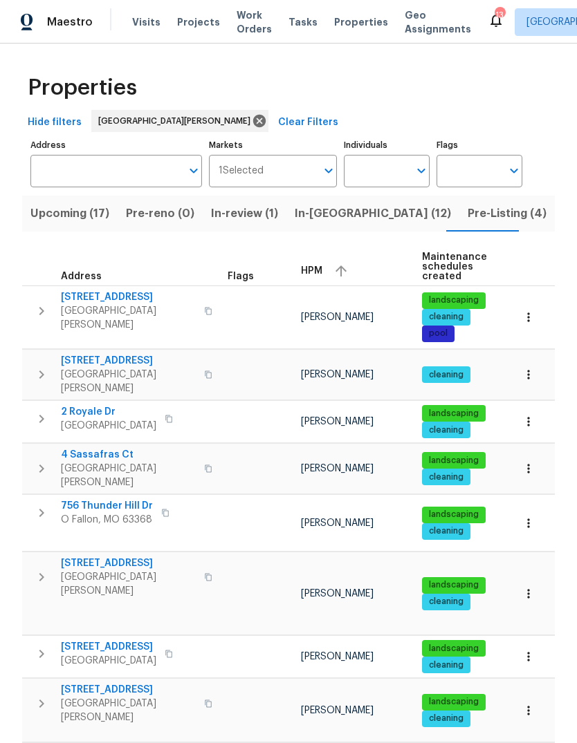
click at [316, 272] on span "HPM" at bounding box center [311, 271] width 21 height 10
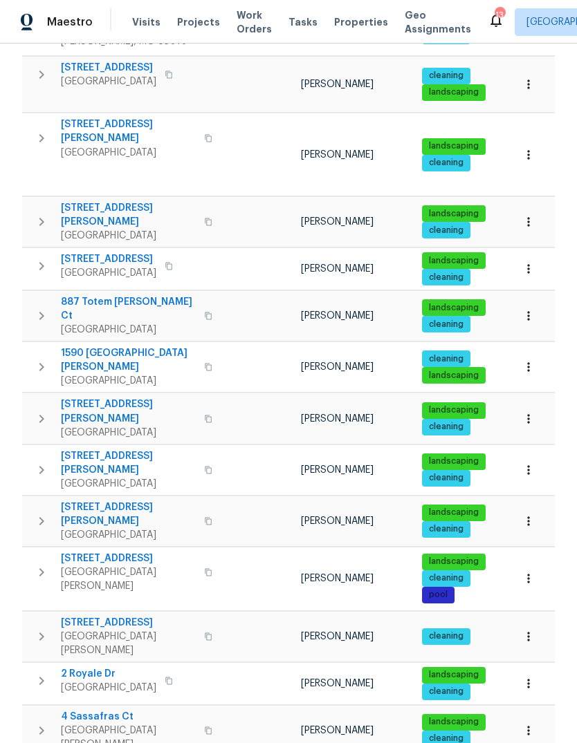
scroll to position [545, 0]
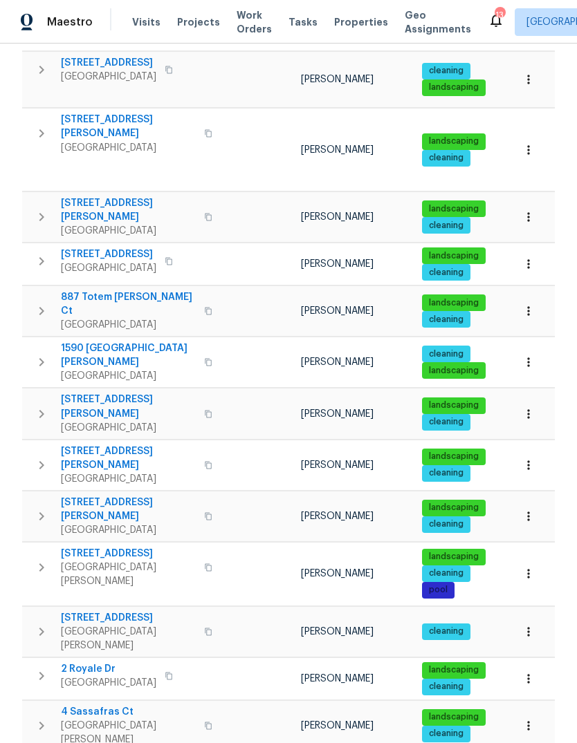
click at [161, 342] on span "1590 [GEOGRAPHIC_DATA][PERSON_NAME]" at bounding box center [128, 356] width 135 height 28
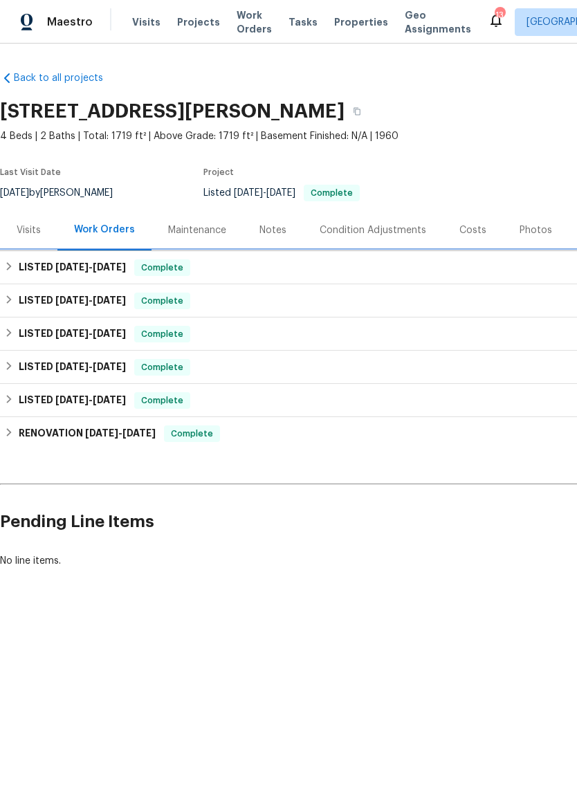
click at [140, 265] on div "Complete" at bounding box center [162, 267] width 56 height 17
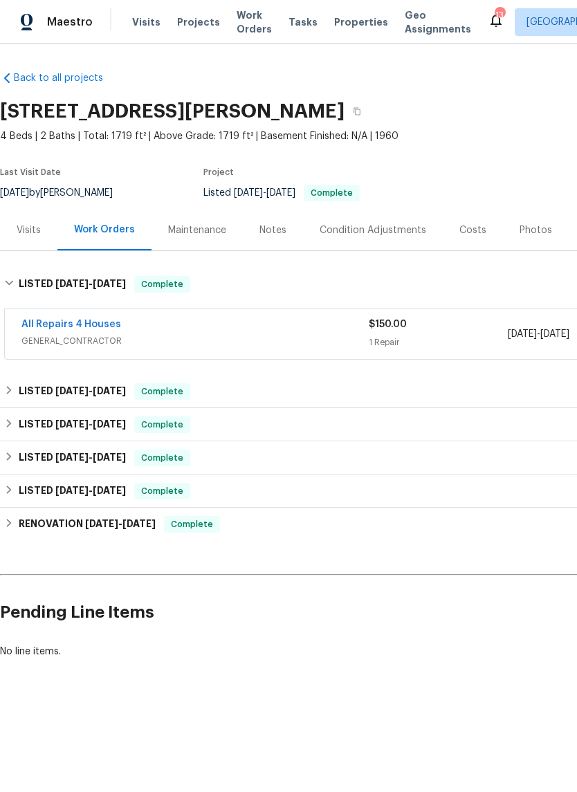
click at [111, 326] on link "All Repairs 4 Houses" at bounding box center [71, 324] width 100 height 10
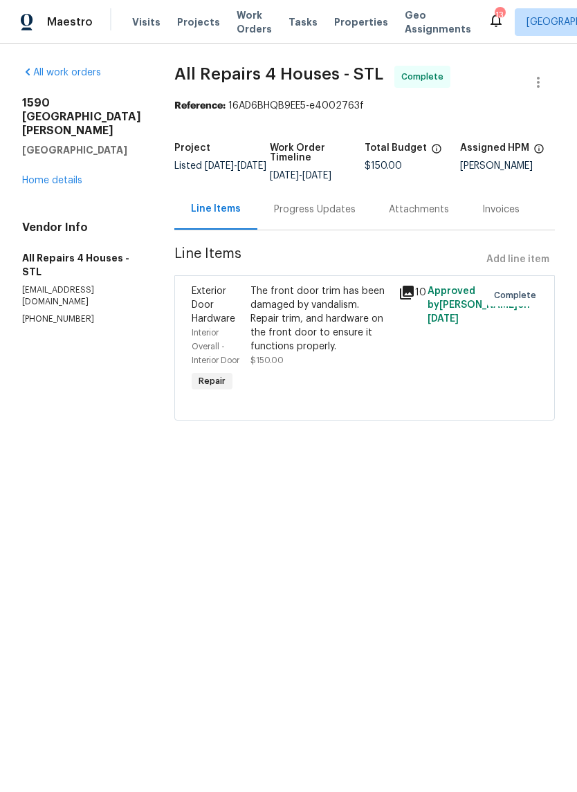
click at [409, 285] on icon at bounding box center [406, 292] width 17 height 17
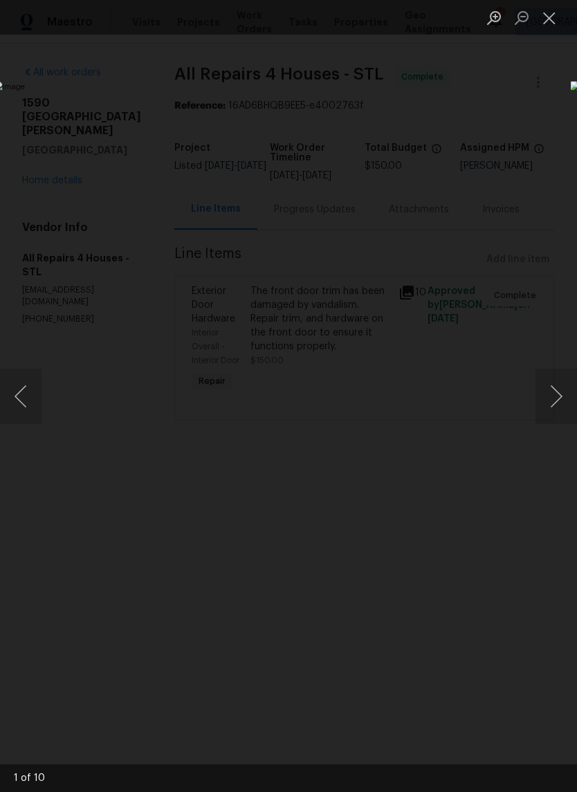
click at [549, 389] on button "Next image" at bounding box center [555, 395] width 41 height 55
click at [544, 384] on button "Next image" at bounding box center [555, 395] width 41 height 55
click at [551, 382] on button "Next image" at bounding box center [555, 395] width 41 height 55
click at [548, 380] on button "Next image" at bounding box center [555, 395] width 41 height 55
click at [550, 380] on button "Next image" at bounding box center [555, 395] width 41 height 55
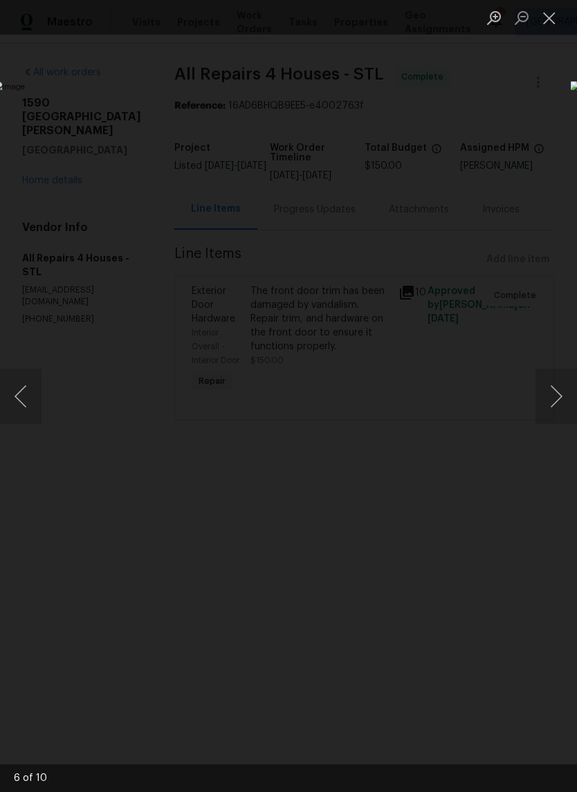
click at [554, 398] on button "Next image" at bounding box center [555, 395] width 41 height 55
click at [554, 402] on button "Next image" at bounding box center [555, 395] width 41 height 55
click at [557, 403] on button "Next image" at bounding box center [555, 395] width 41 height 55
click at [553, 401] on button "Next image" at bounding box center [555, 395] width 41 height 55
click at [556, 403] on button "Next image" at bounding box center [555, 395] width 41 height 55
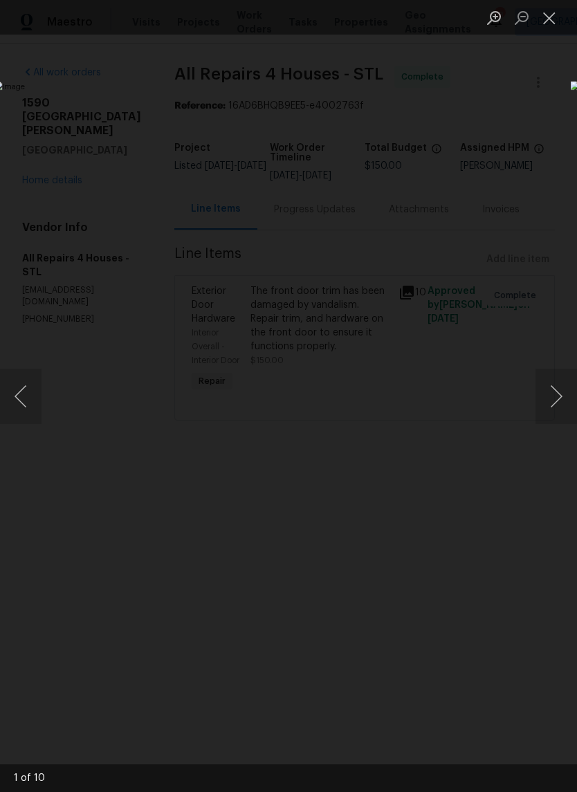
click at [548, 409] on button "Next image" at bounding box center [555, 395] width 41 height 55
click at [557, 399] on button "Next image" at bounding box center [555, 395] width 41 height 55
click at [554, 391] on button "Next image" at bounding box center [555, 395] width 41 height 55
click at [557, 394] on button "Next image" at bounding box center [555, 395] width 41 height 55
click at [558, 393] on button "Next image" at bounding box center [555, 395] width 41 height 55
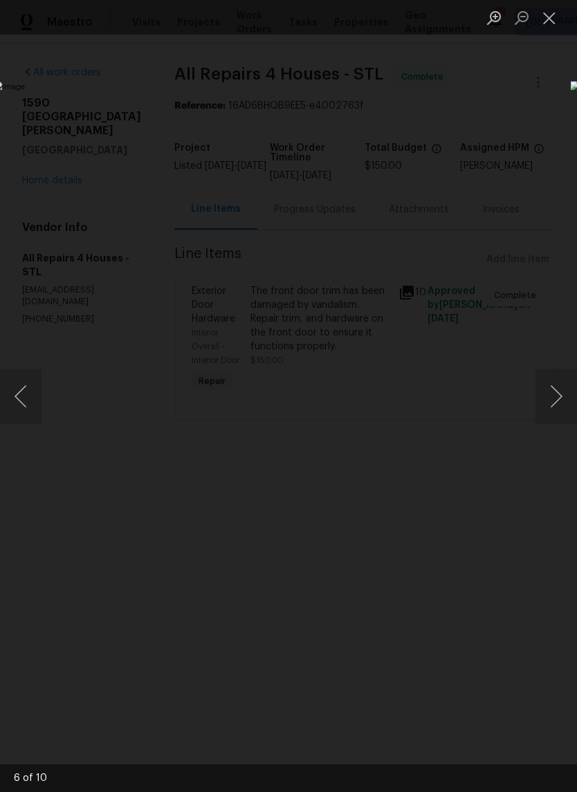
click at [548, 395] on button "Next image" at bounding box center [555, 395] width 41 height 55
click at [554, 393] on button "Next image" at bounding box center [555, 395] width 41 height 55
click at [549, 396] on button "Next image" at bounding box center [555, 395] width 41 height 55
click at [554, 400] on button "Next image" at bounding box center [555, 395] width 41 height 55
click at [557, 395] on button "Next image" at bounding box center [555, 395] width 41 height 55
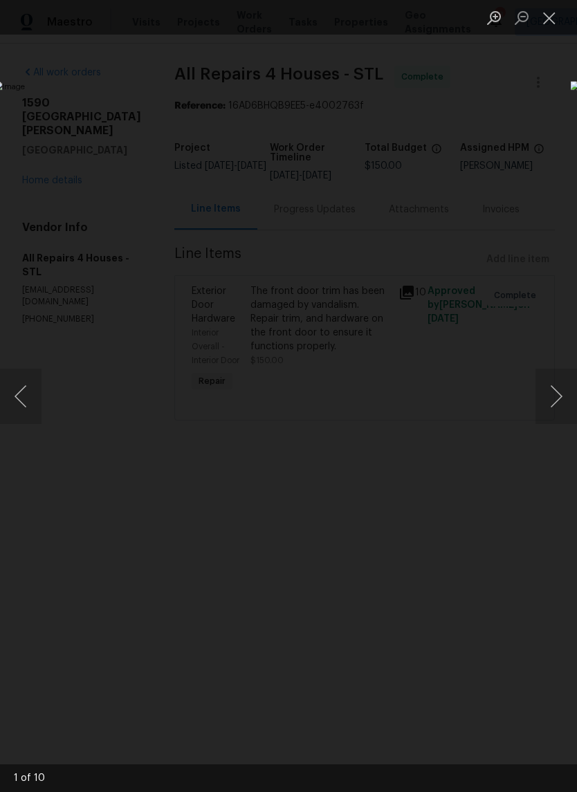
click at [549, 19] on button "Close lightbox" at bounding box center [549, 18] width 28 height 24
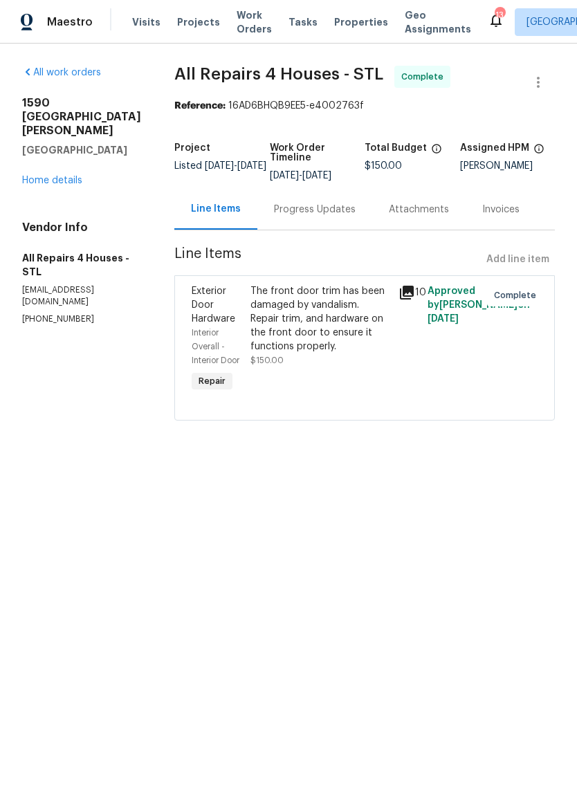
click at [331, 216] on div "Progress Updates" at bounding box center [315, 210] width 82 height 14
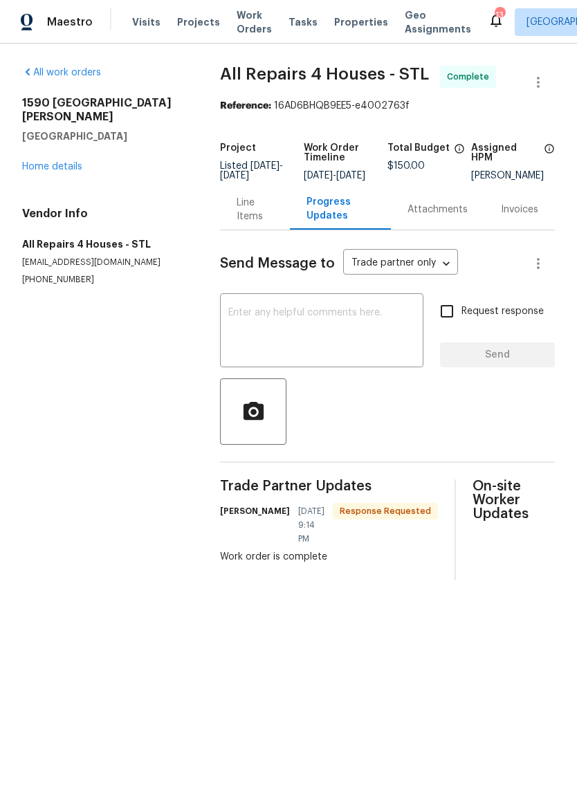
click at [261, 223] on div "Line Items" at bounding box center [254, 210] width 37 height 28
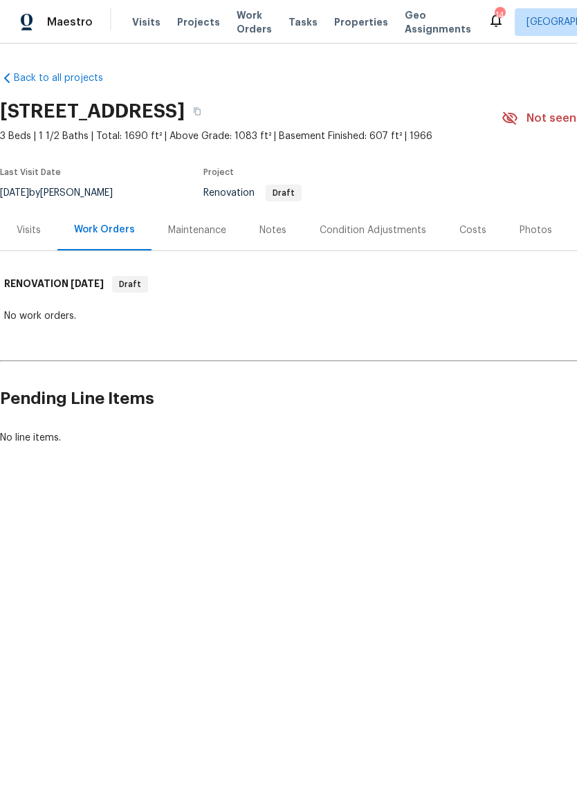
click at [498, 539] on html "Maestro Visits Projects Work Orders Tasks Properties Geo Assignments 14 St Loui…" at bounding box center [288, 269] width 577 height 539
click at [286, 226] on div "Notes" at bounding box center [273, 229] width 60 height 41
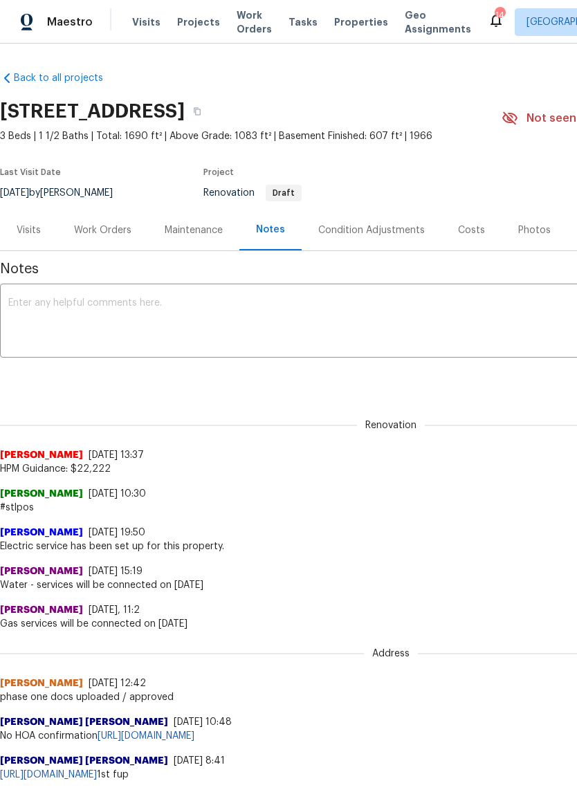
click at [37, 234] on div "Visits" at bounding box center [29, 230] width 24 height 14
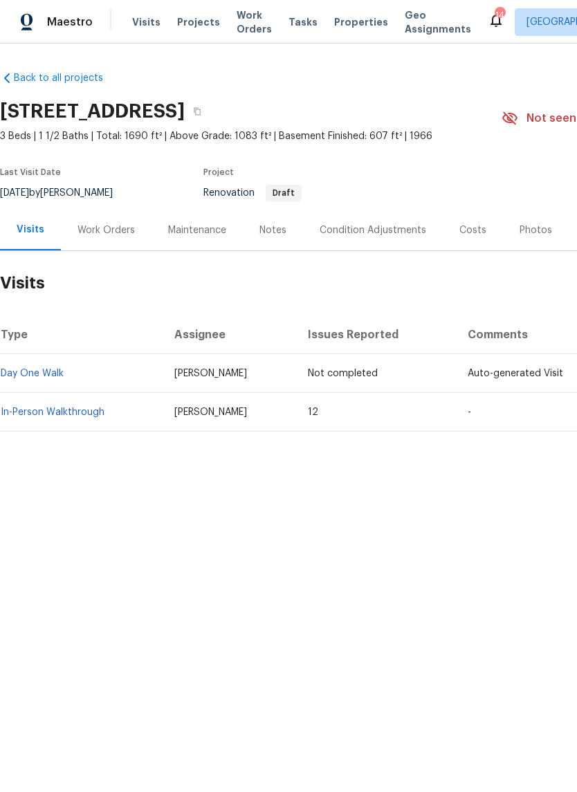
click at [95, 415] on link "In-Person Walkthrough" at bounding box center [53, 412] width 104 height 10
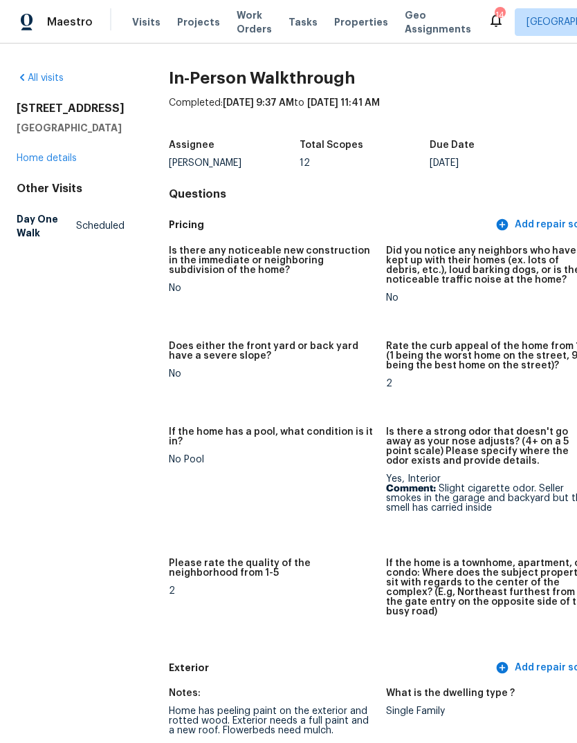
click at [75, 163] on link "Home details" at bounding box center [47, 158] width 60 height 10
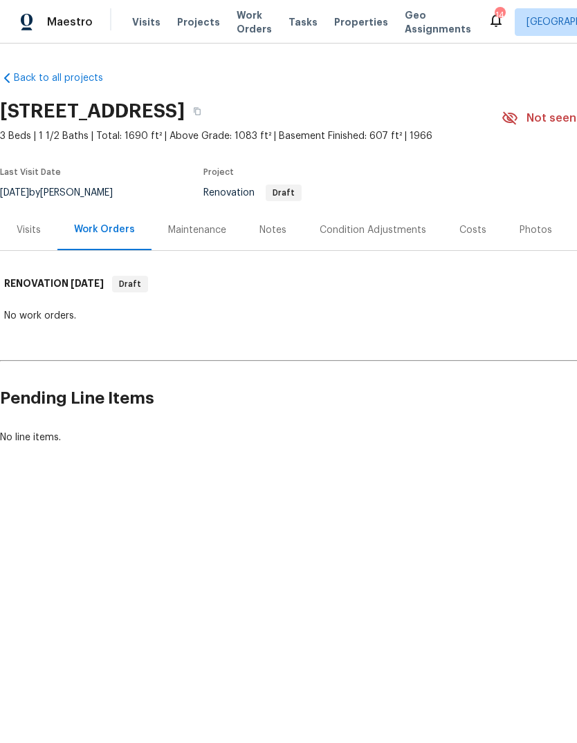
click at [36, 232] on div "Visits" at bounding box center [29, 230] width 24 height 14
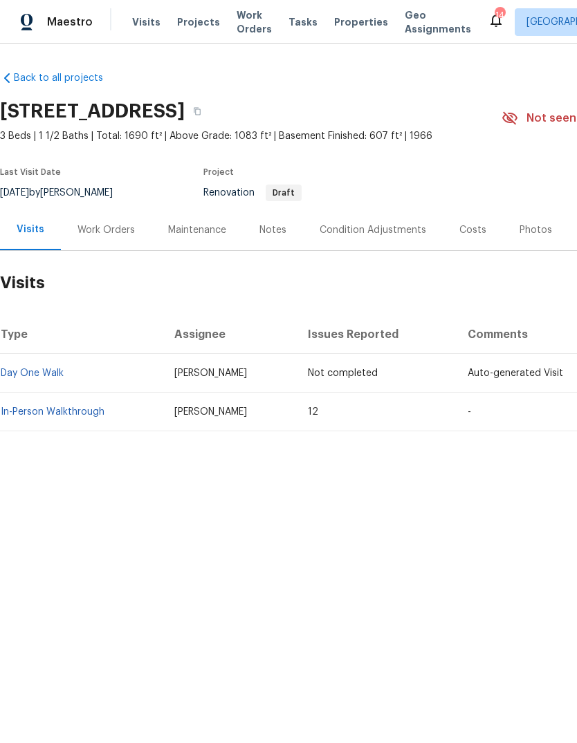
click at [103, 413] on link "In-Person Walkthrough" at bounding box center [53, 412] width 104 height 10
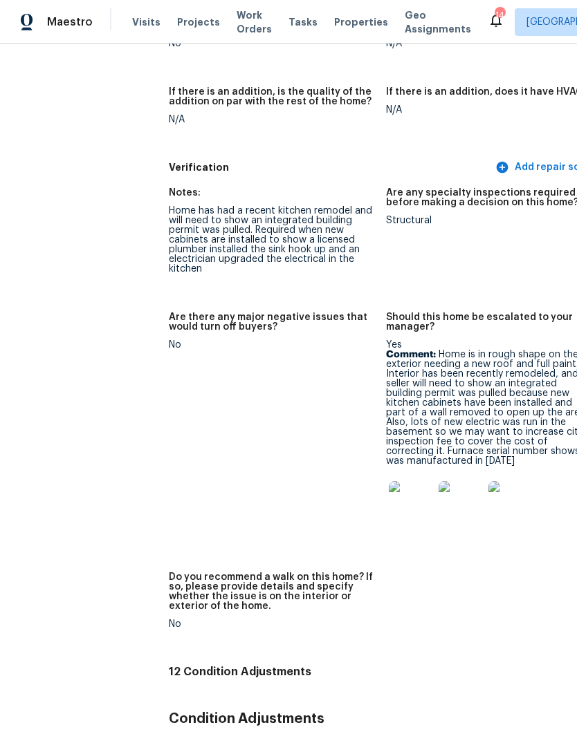
scroll to position [3775, 0]
click at [389, 481] on img at bounding box center [411, 503] width 44 height 44
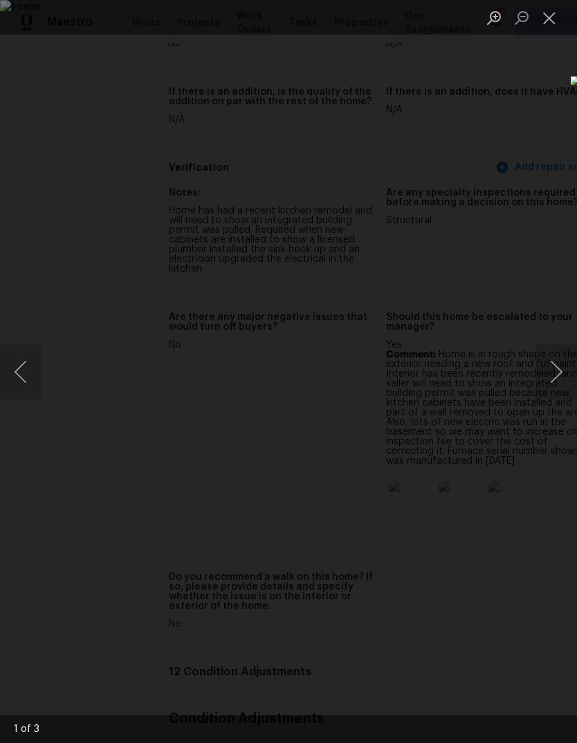
click at [552, 391] on button "Next image" at bounding box center [555, 371] width 41 height 55
click at [452, 429] on img "Lightbox" at bounding box center [223, 371] width 458 height 591
click at [553, 395] on button "Next image" at bounding box center [555, 371] width 41 height 55
click at [548, 15] on button "Close lightbox" at bounding box center [549, 18] width 28 height 24
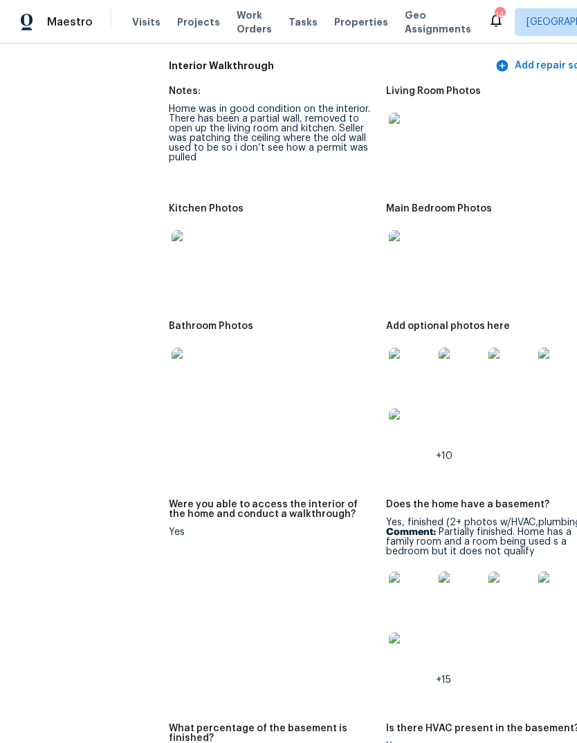
scroll to position [1954, 0]
click at [389, 361] on img at bounding box center [411, 370] width 44 height 44
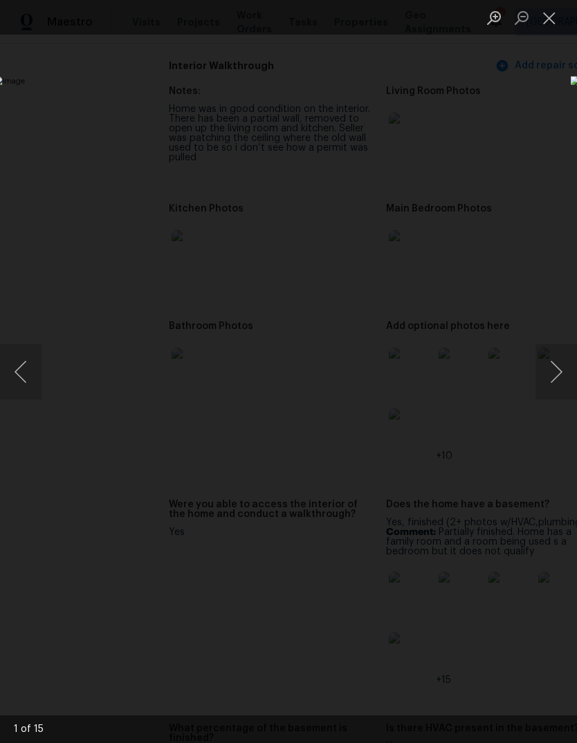
click at [561, 384] on button "Next image" at bounding box center [555, 371] width 41 height 55
click at [559, 377] on button "Next image" at bounding box center [555, 371] width 41 height 55
click at [559, 375] on button "Next image" at bounding box center [555, 371] width 41 height 55
click at [551, 371] on button "Next image" at bounding box center [555, 371] width 41 height 55
click at [557, 368] on button "Next image" at bounding box center [555, 371] width 41 height 55
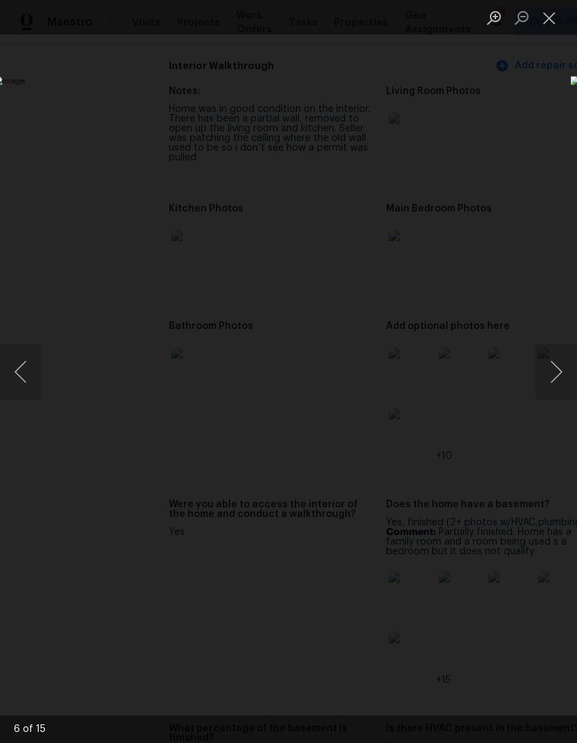
click at [556, 369] on button "Next image" at bounding box center [555, 371] width 41 height 55
click at [557, 370] on button "Next image" at bounding box center [555, 371] width 41 height 55
click at [557, 368] on button "Next image" at bounding box center [555, 371] width 41 height 55
click at [554, 368] on button "Next image" at bounding box center [555, 371] width 41 height 55
click at [552, 368] on button "Next image" at bounding box center [555, 371] width 41 height 55
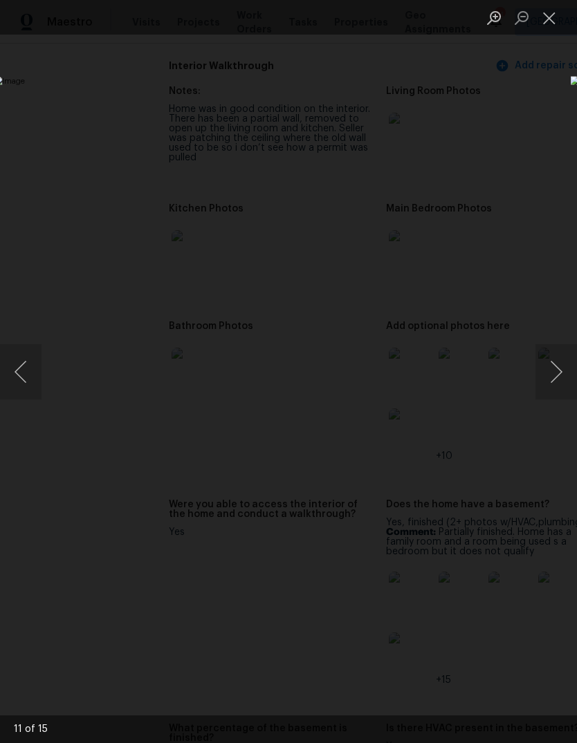
click at [554, 367] on button "Next image" at bounding box center [555, 371] width 41 height 55
click at [545, 19] on button "Close lightbox" at bounding box center [549, 18] width 28 height 24
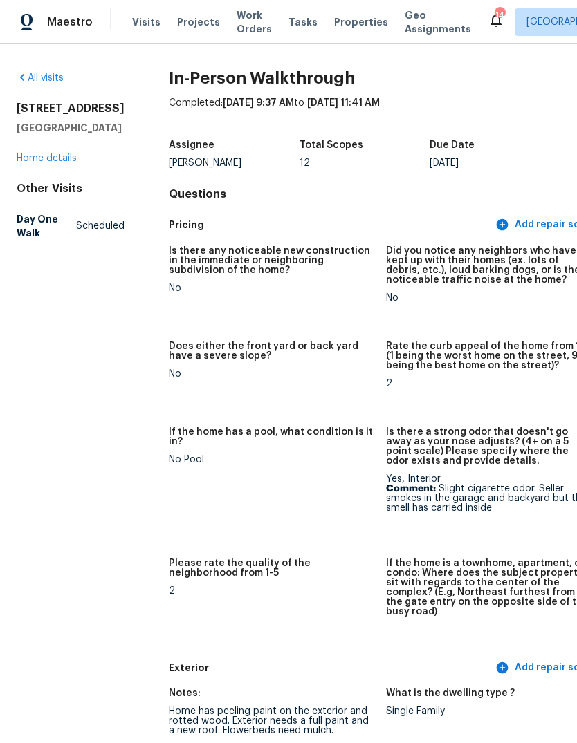
scroll to position [0, 0]
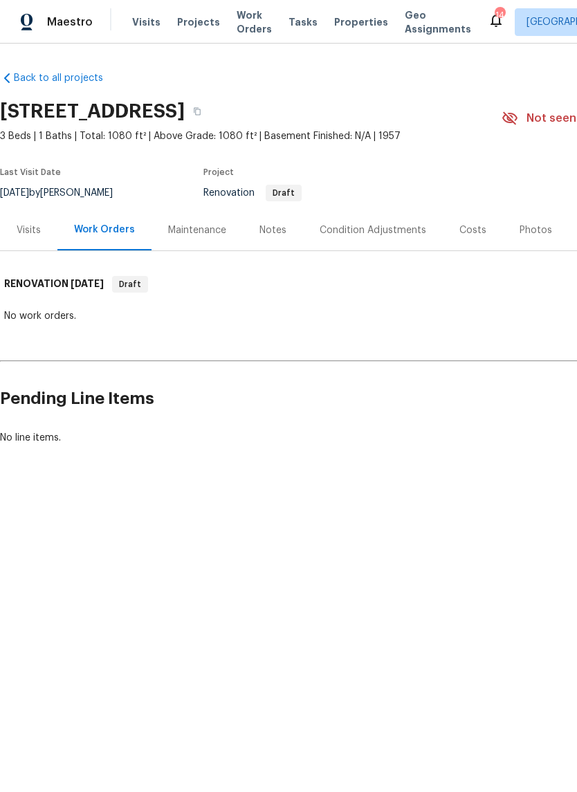
click at [39, 228] on div "Visits" at bounding box center [29, 230] width 24 height 14
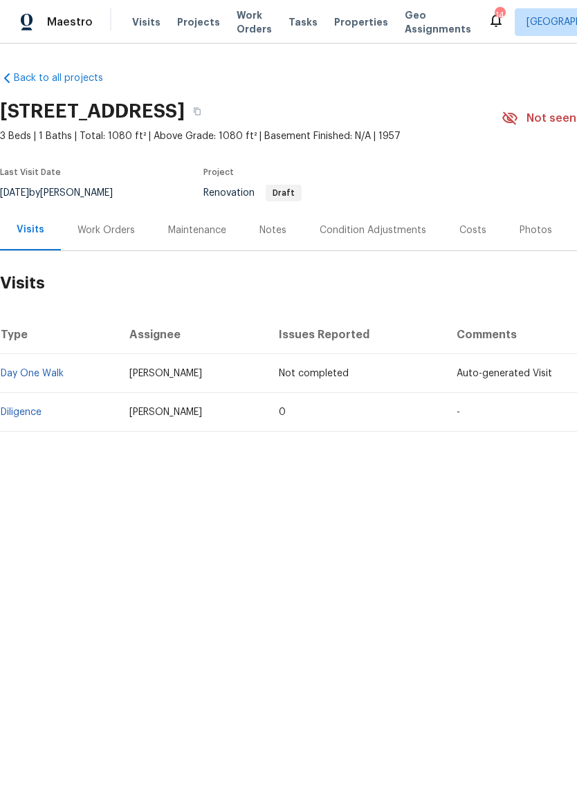
click at [41, 413] on link "Diligence" at bounding box center [21, 412] width 41 height 10
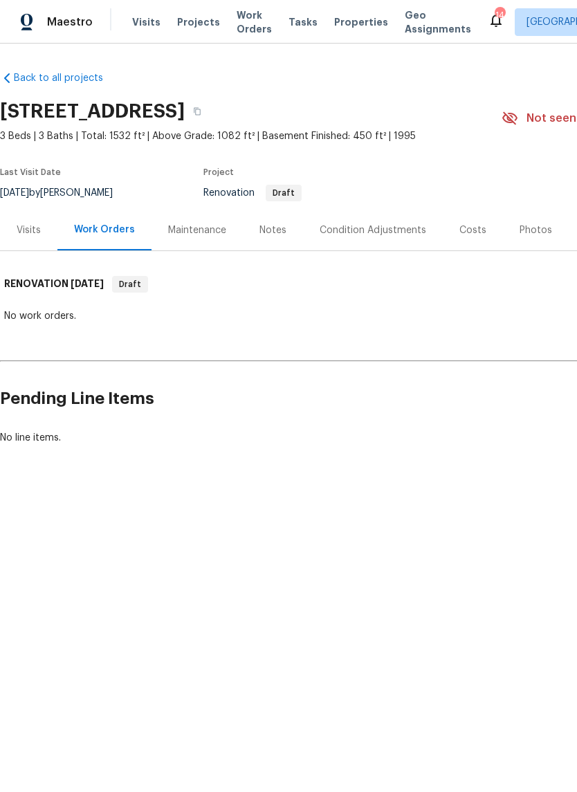
click at [28, 228] on div "Visits" at bounding box center [29, 230] width 24 height 14
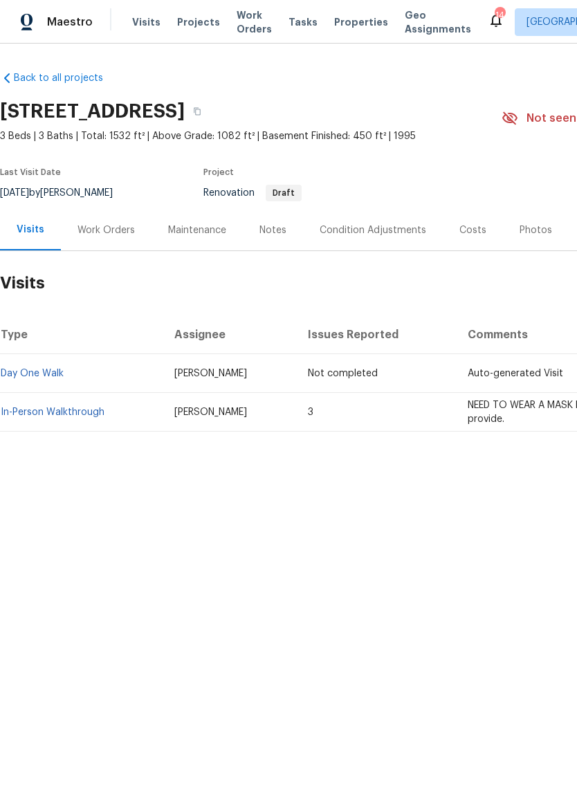
click at [87, 414] on link "In-Person Walkthrough" at bounding box center [53, 412] width 104 height 10
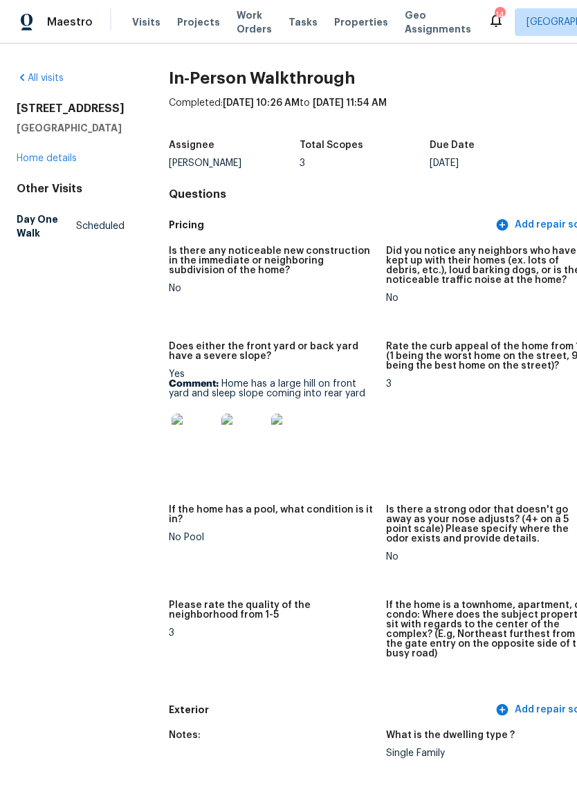
click at [171, 439] on img at bounding box center [193, 435] width 44 height 44
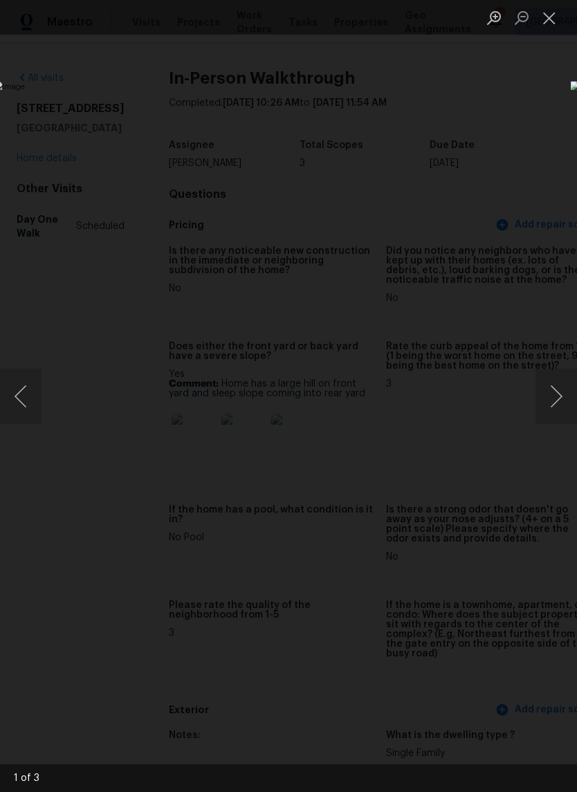
click at [560, 395] on button "Next image" at bounding box center [555, 395] width 41 height 55
click at [556, 391] on button "Next image" at bounding box center [555, 395] width 41 height 55
click at [556, 388] on button "Next image" at bounding box center [555, 395] width 41 height 55
click at [545, 12] on button "Close lightbox" at bounding box center [549, 18] width 28 height 24
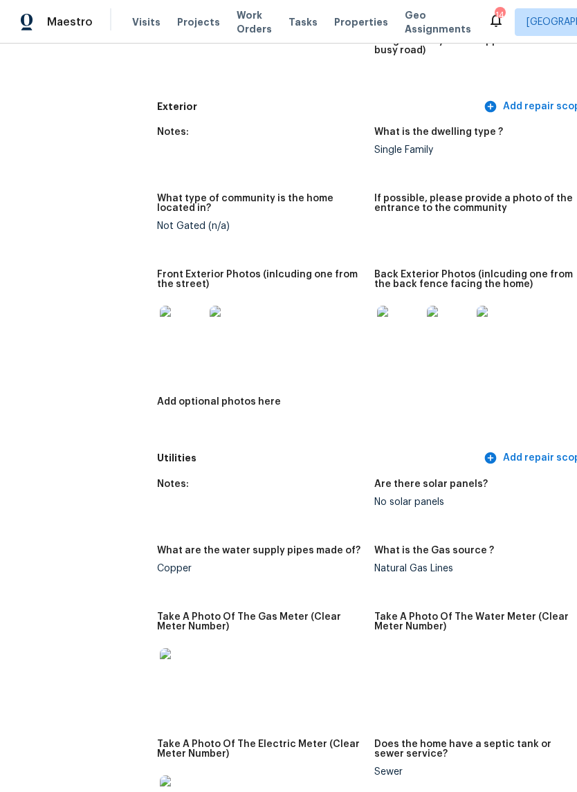
scroll to position [615, 12]
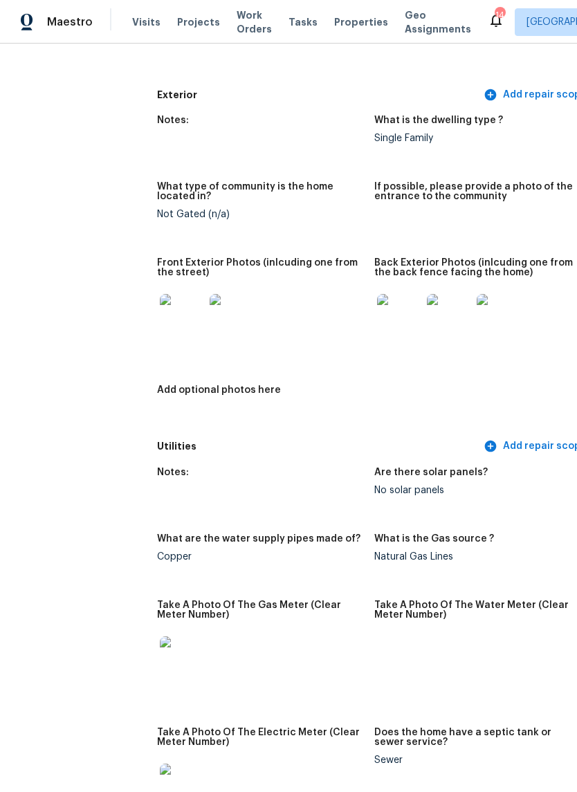
click at [160, 313] on img at bounding box center [182, 316] width 44 height 44
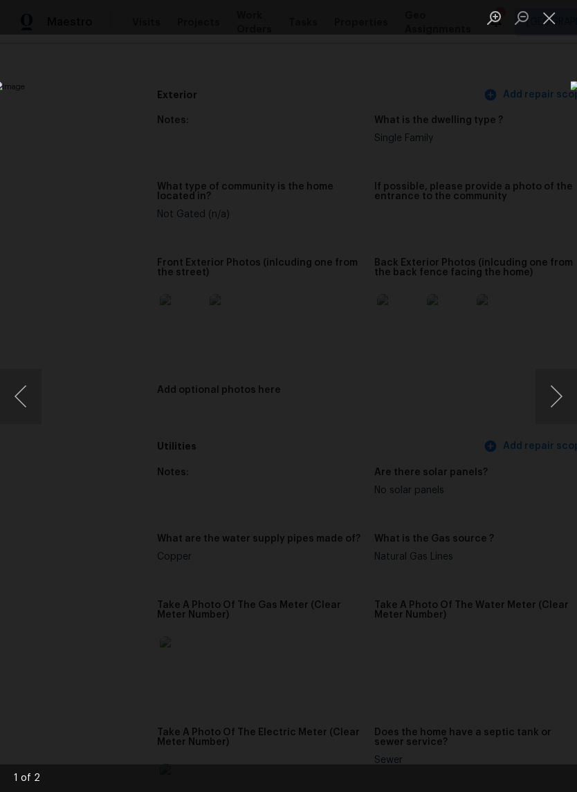
click at [452, 353] on img "Lightbox" at bounding box center [223, 395] width 458 height 629
click at [547, 15] on button "Close lightbox" at bounding box center [549, 18] width 28 height 24
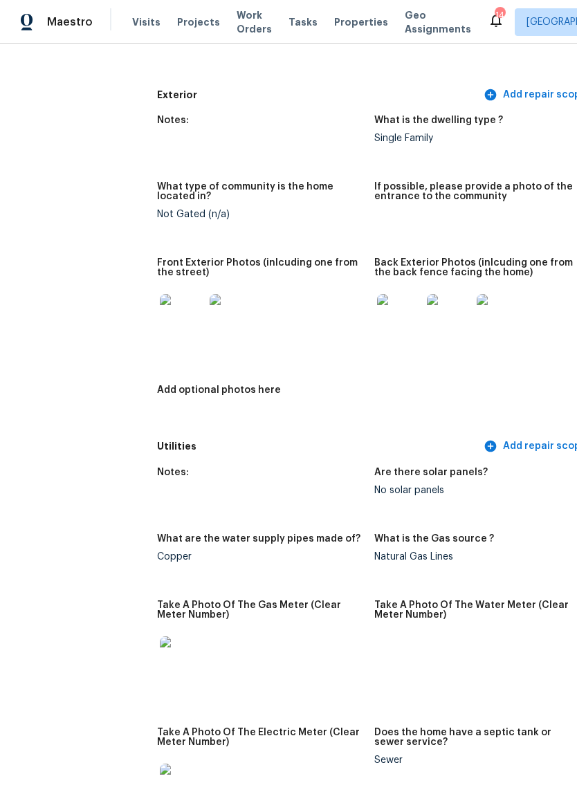
click at [377, 311] on img at bounding box center [399, 316] width 44 height 44
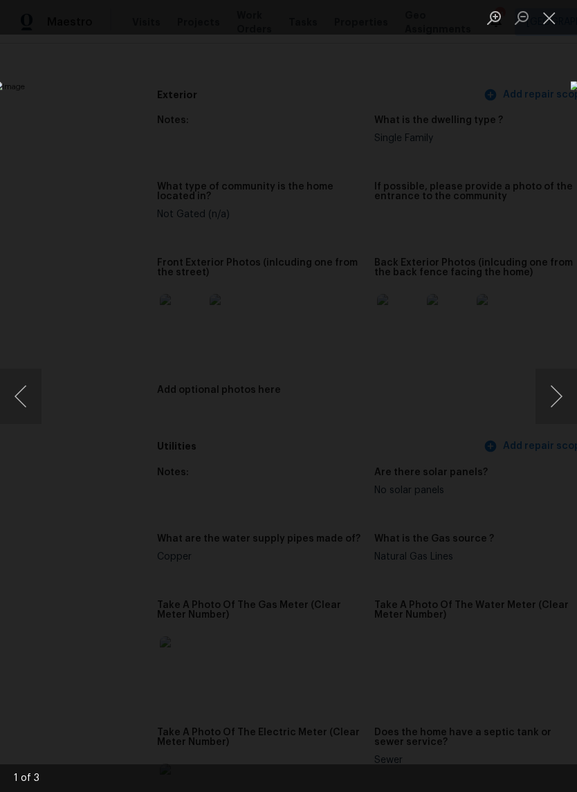
click at [554, 412] on button "Next image" at bounding box center [555, 395] width 41 height 55
click at [26, 394] on button "Previous image" at bounding box center [20, 395] width 41 height 55
click at [553, 408] on button "Next image" at bounding box center [555, 395] width 41 height 55
click at [556, 407] on button "Next image" at bounding box center [555, 395] width 41 height 55
click at [548, 22] on button "Close lightbox" at bounding box center [549, 18] width 28 height 24
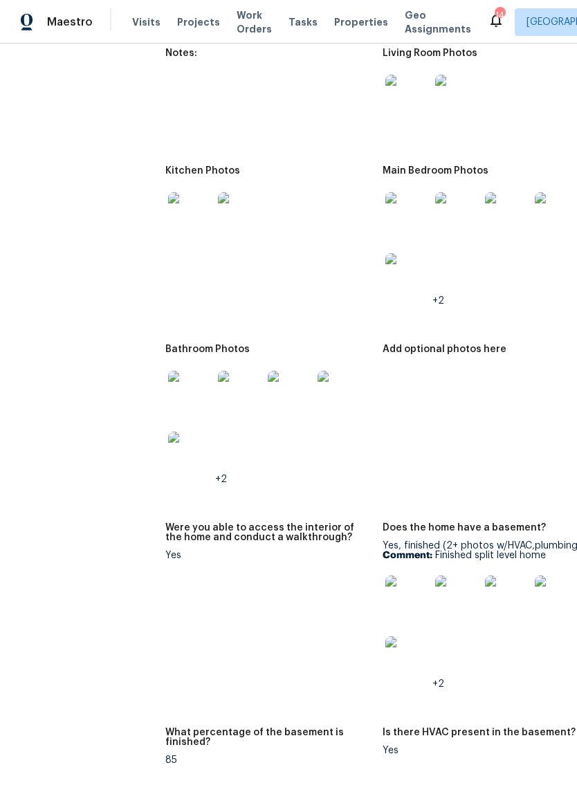
scroll to position [1665, 4]
click at [167, 201] on img at bounding box center [189, 214] width 44 height 44
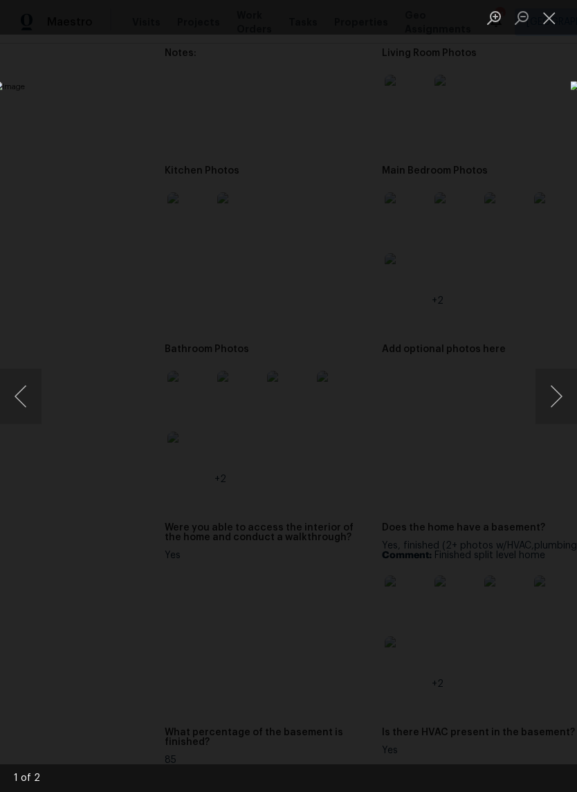
click at [561, 398] on button "Next image" at bounding box center [555, 395] width 41 height 55
click at [547, 19] on button "Close lightbox" at bounding box center [549, 18] width 28 height 24
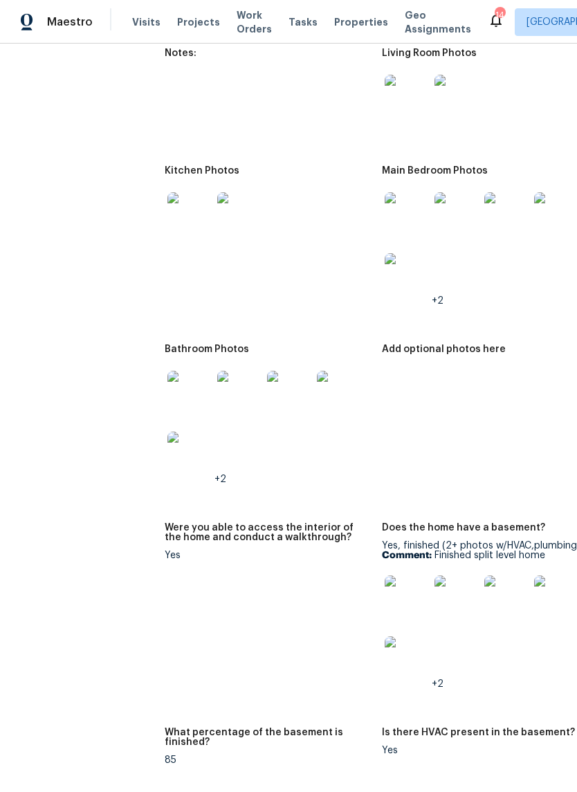
click at [167, 388] on img at bounding box center [189, 393] width 44 height 44
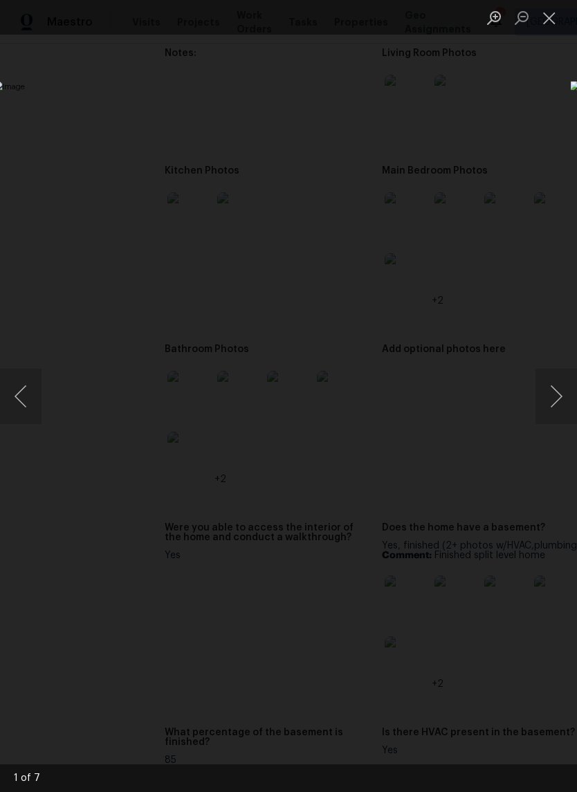
click at [557, 406] on button "Next image" at bounding box center [555, 395] width 41 height 55
click at [557, 402] on button "Next image" at bounding box center [555, 395] width 41 height 55
click at [556, 403] on button "Next image" at bounding box center [555, 395] width 41 height 55
click at [553, 404] on button "Next image" at bounding box center [555, 395] width 41 height 55
click at [553, 398] on button "Next image" at bounding box center [555, 395] width 41 height 55
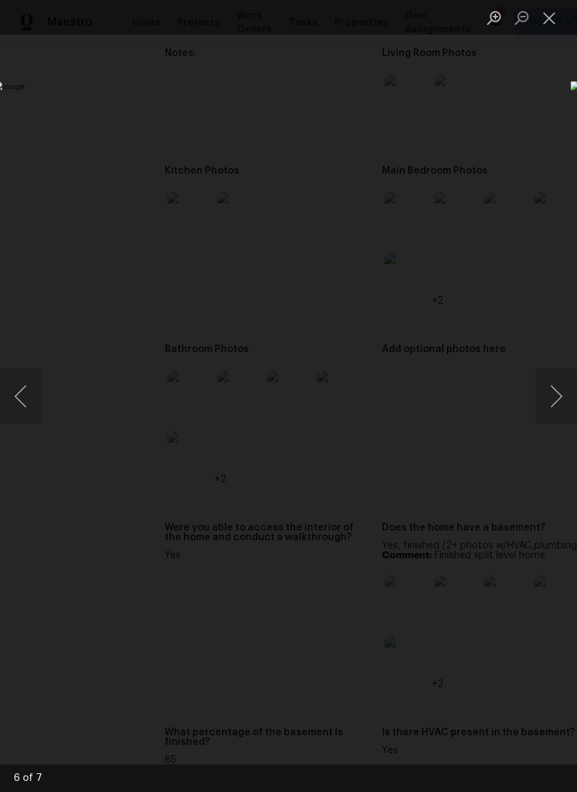
click at [24, 395] on button "Previous image" at bounding box center [20, 395] width 41 height 55
click at [548, 397] on button "Next image" at bounding box center [555, 395] width 41 height 55
click at [552, 393] on button "Next image" at bounding box center [555, 395] width 41 height 55
click at [552, 391] on button "Next image" at bounding box center [555, 395] width 41 height 55
click at [554, 389] on button "Next image" at bounding box center [555, 395] width 41 height 55
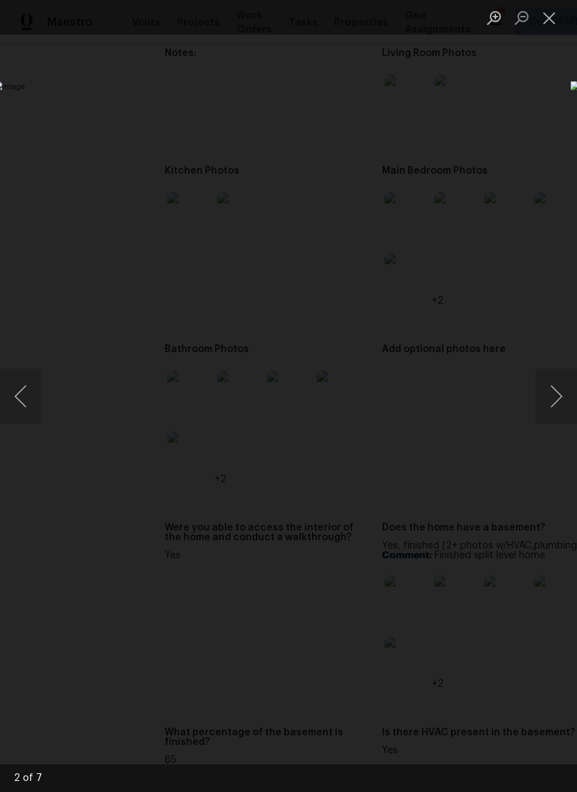
click at [552, 390] on button "Next image" at bounding box center [555, 395] width 41 height 55
click at [552, 388] on button "Next image" at bounding box center [555, 395] width 41 height 55
click at [552, 389] on button "Next image" at bounding box center [555, 395] width 41 height 55
click at [552, 388] on button "Next image" at bounding box center [555, 395] width 41 height 55
click at [552, 17] on button "Close lightbox" at bounding box center [549, 18] width 28 height 24
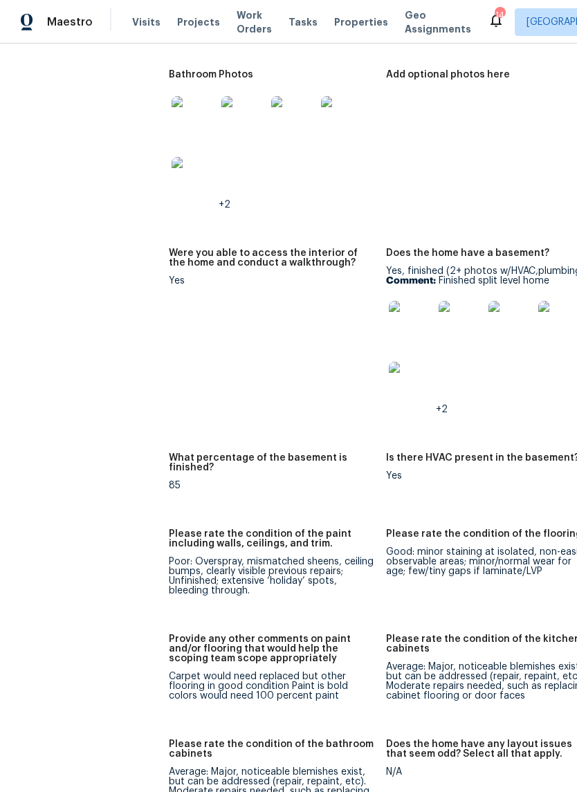
scroll to position [1939, 0]
click at [389, 310] on img at bounding box center [411, 323] width 44 height 44
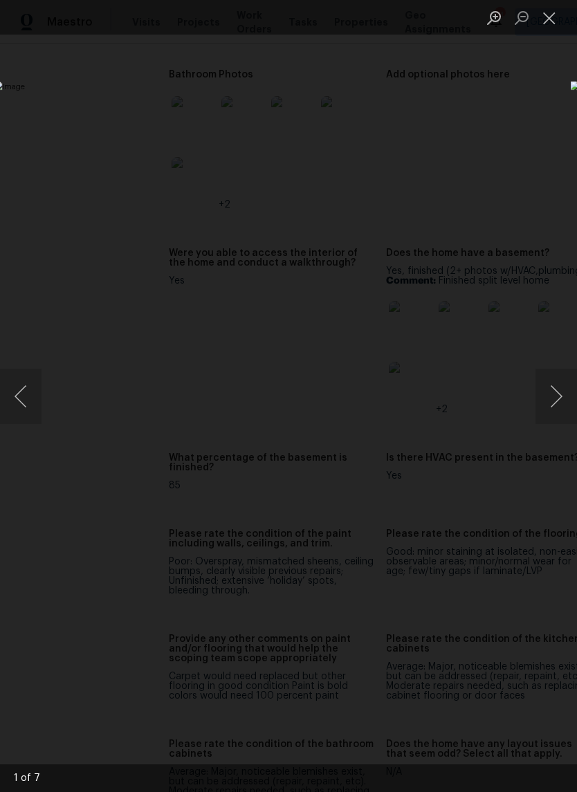
click at [557, 395] on button "Next image" at bounding box center [555, 395] width 41 height 55
click at [553, 393] on button "Next image" at bounding box center [555, 395] width 41 height 55
click at [554, 388] on button "Next image" at bounding box center [555, 395] width 41 height 55
click at [558, 383] on button "Next image" at bounding box center [555, 395] width 41 height 55
click at [550, 387] on button "Next image" at bounding box center [555, 395] width 41 height 55
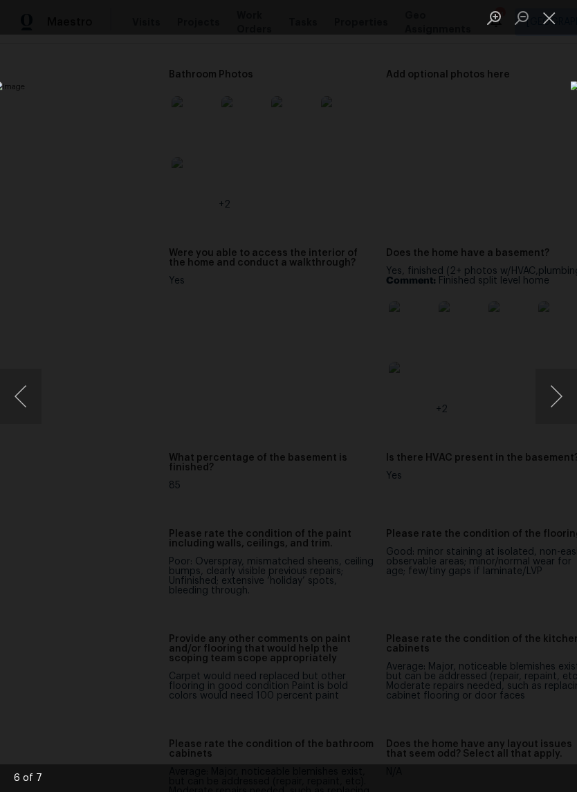
click at [554, 389] on button "Next image" at bounding box center [555, 395] width 41 height 55
click at [554, 388] on button "Next image" at bounding box center [555, 395] width 41 height 55
click at [30, 394] on button "Previous image" at bounding box center [20, 395] width 41 height 55
click at [554, 382] on button "Next image" at bounding box center [555, 395] width 41 height 55
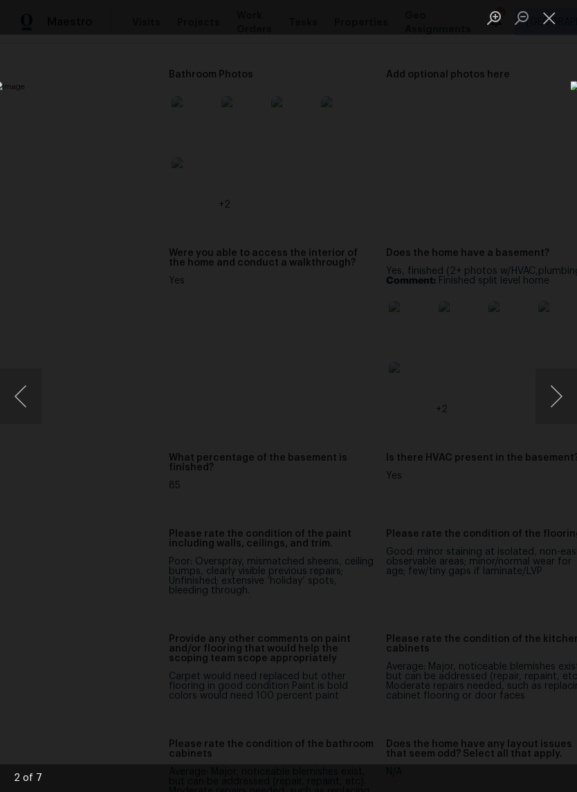
click at [552, 382] on button "Next image" at bounding box center [555, 395] width 41 height 55
click at [549, 18] on button "Close lightbox" at bounding box center [549, 18] width 28 height 24
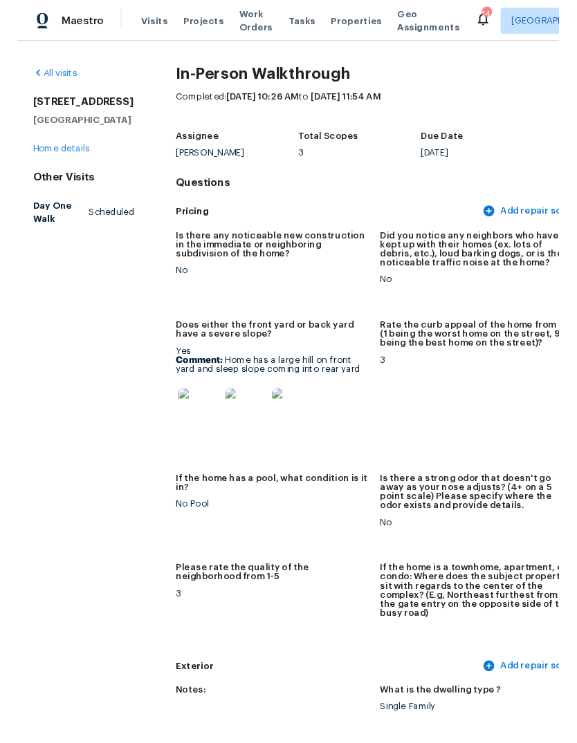
scroll to position [0, 0]
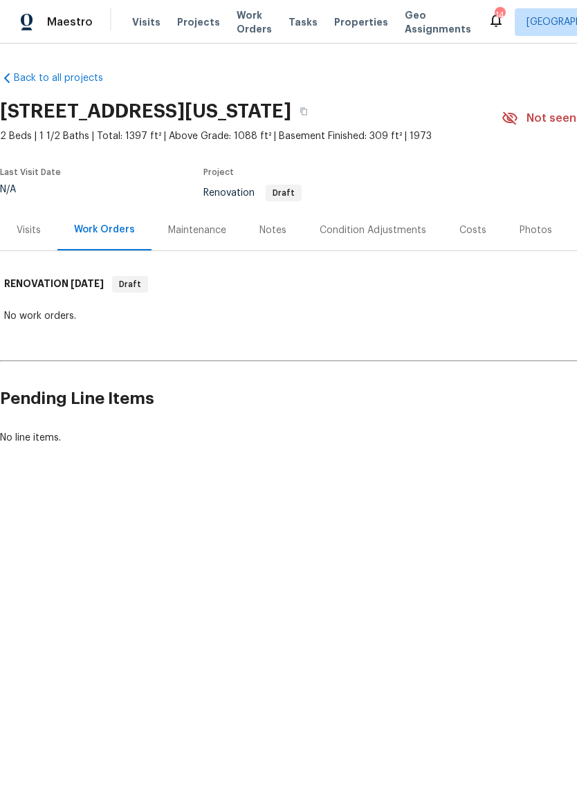
click at [34, 227] on div "Visits" at bounding box center [29, 230] width 24 height 14
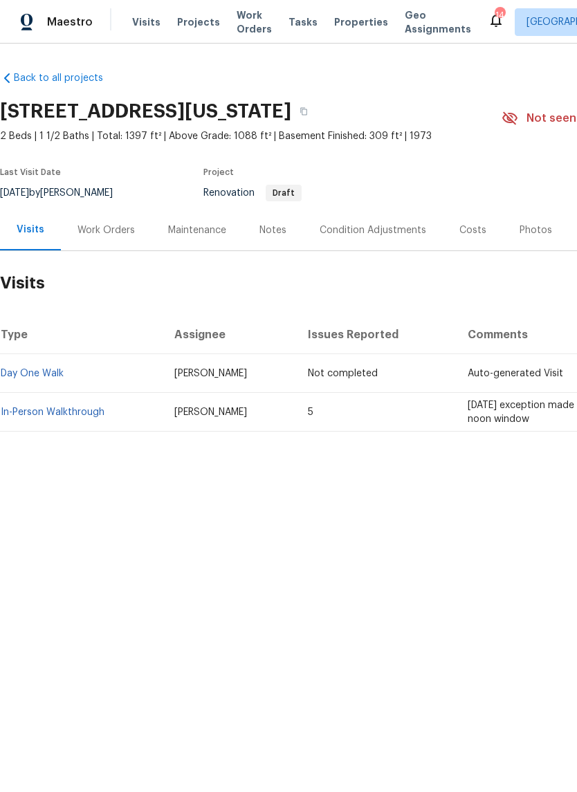
click at [96, 416] on link "In-Person Walkthrough" at bounding box center [53, 412] width 104 height 10
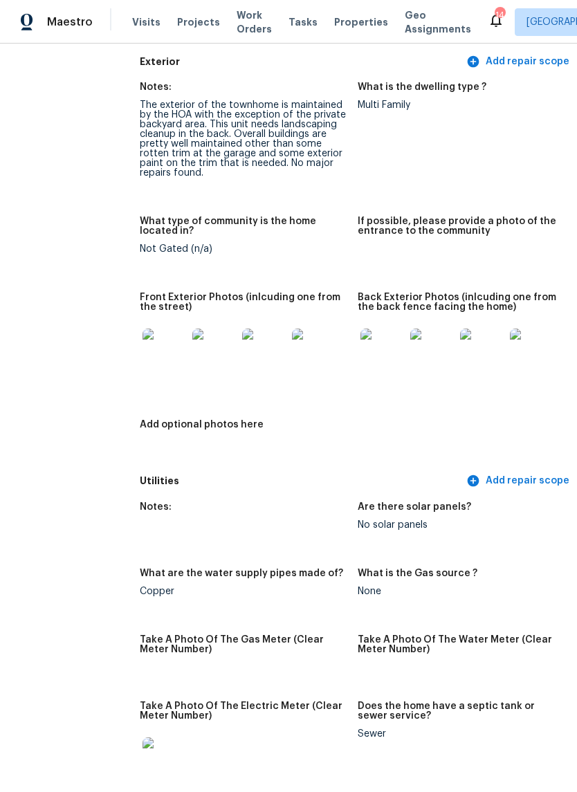
scroll to position [598, 31]
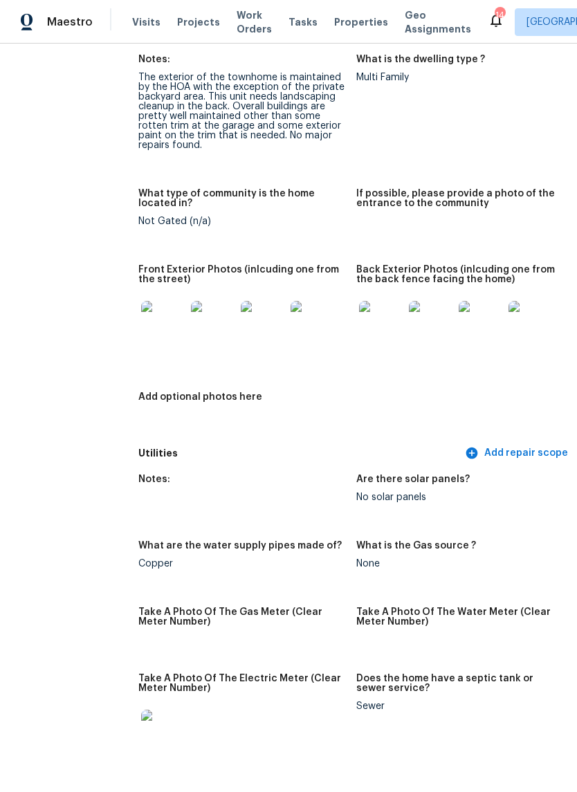
click at [141, 314] on img at bounding box center [163, 323] width 44 height 44
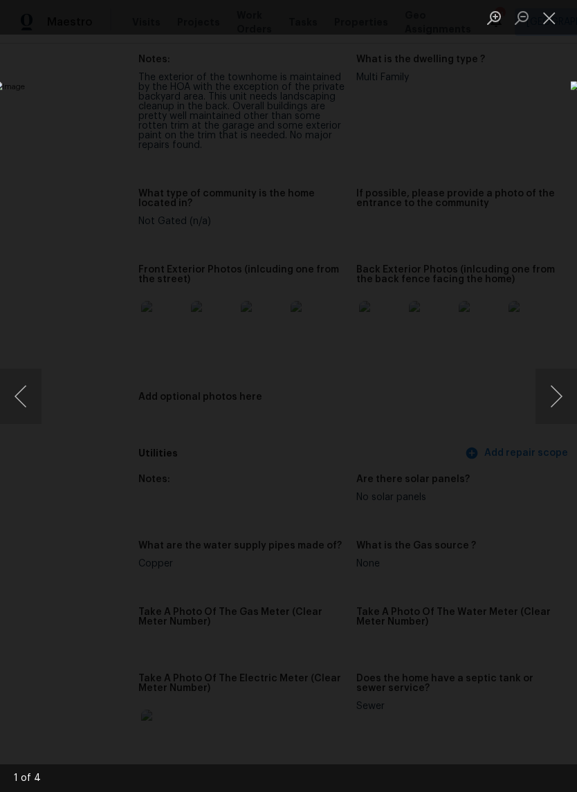
click at [553, 399] on button "Next image" at bounding box center [555, 395] width 41 height 55
click at [556, 395] on button "Next image" at bounding box center [555, 395] width 41 height 55
click at [552, 394] on button "Next image" at bounding box center [555, 395] width 41 height 55
click at [551, 394] on button "Next image" at bounding box center [555, 395] width 41 height 55
click at [551, 395] on button "Next image" at bounding box center [555, 395] width 41 height 55
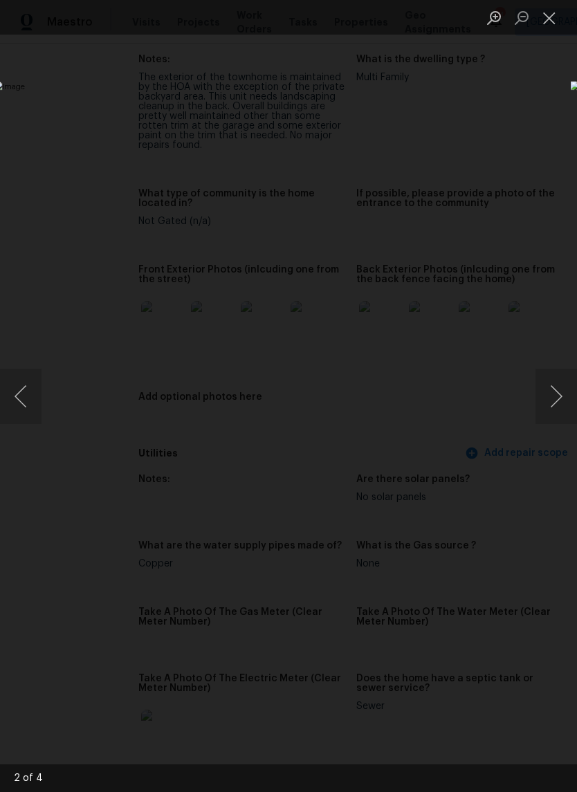
click at [550, 398] on button "Next image" at bounding box center [555, 395] width 41 height 55
click at [551, 21] on button "Close lightbox" at bounding box center [549, 18] width 28 height 24
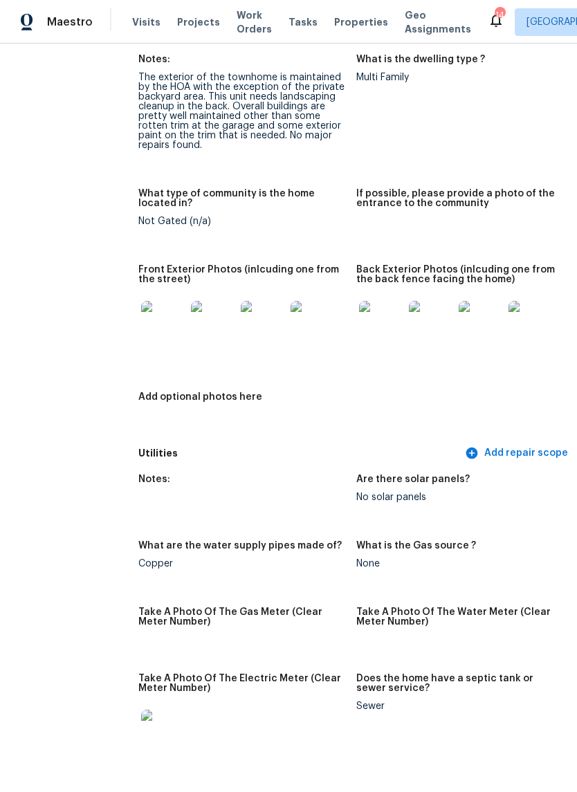
click at [359, 319] on img at bounding box center [381, 323] width 44 height 44
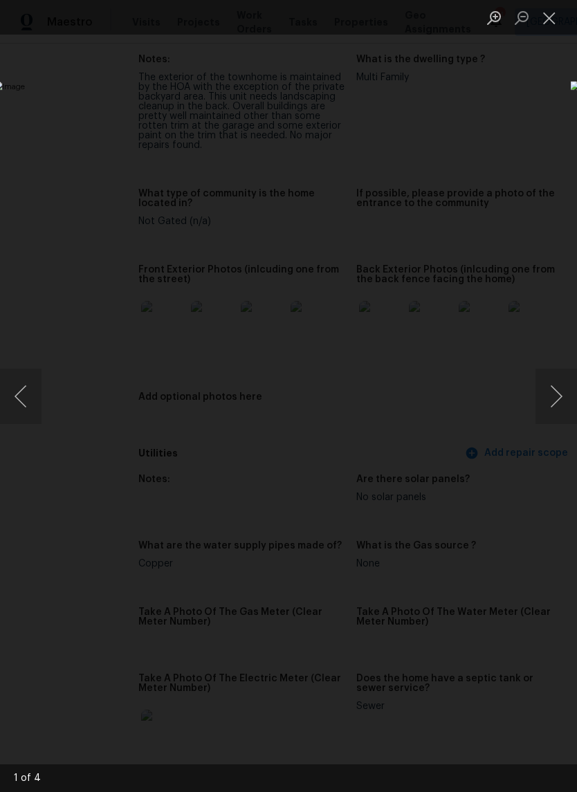
click at [557, 402] on button "Next image" at bounding box center [555, 395] width 41 height 55
click at [554, 401] on button "Next image" at bounding box center [555, 395] width 41 height 55
click at [559, 397] on button "Next image" at bounding box center [555, 395] width 41 height 55
click at [554, 398] on button "Next image" at bounding box center [555, 395] width 41 height 55
click at [545, 19] on button "Close lightbox" at bounding box center [549, 18] width 28 height 24
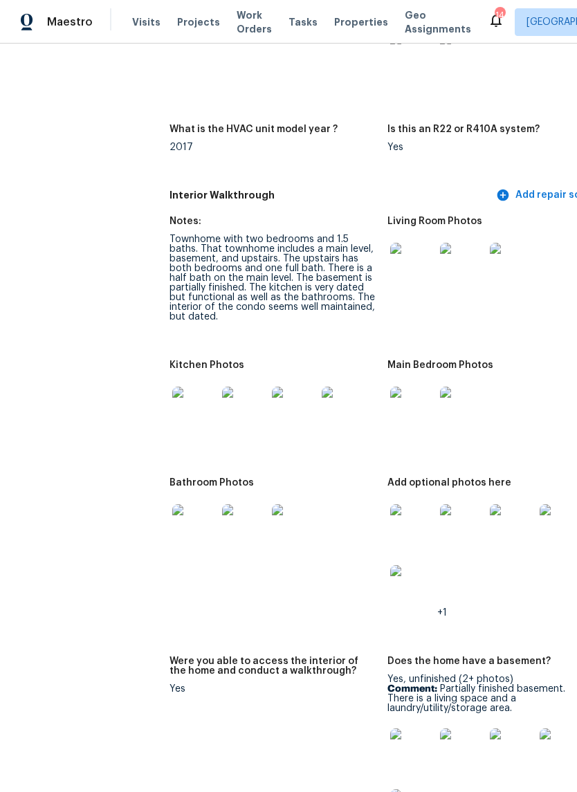
scroll to position [1496, 0]
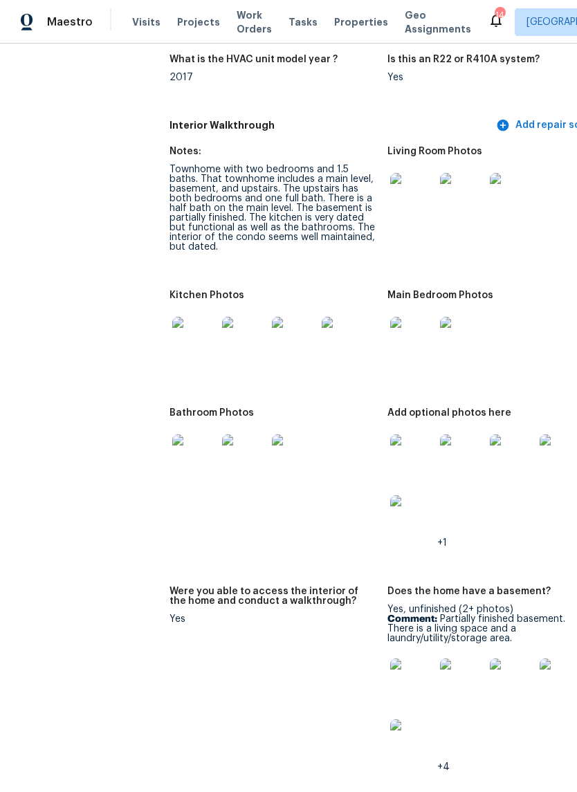
click at [172, 329] on img at bounding box center [194, 339] width 44 height 44
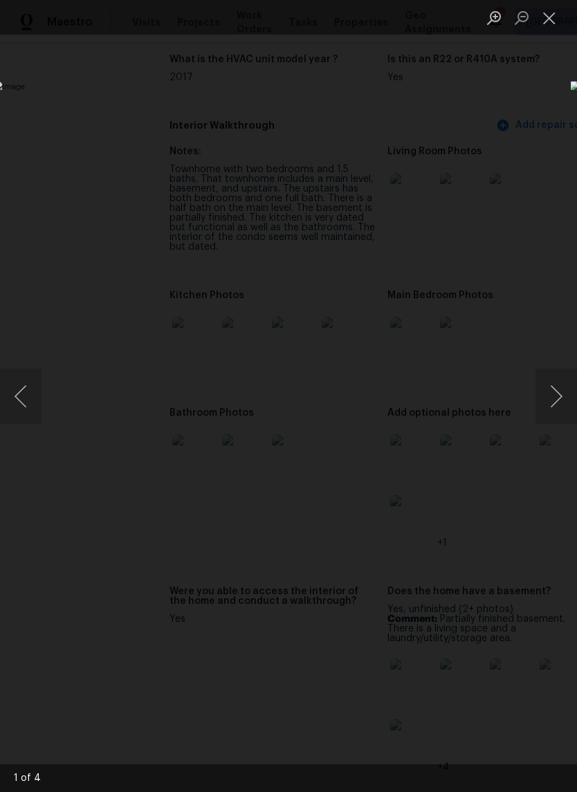
click at [557, 393] on button "Next image" at bounding box center [555, 395] width 41 height 55
click at [558, 387] on button "Next image" at bounding box center [555, 395] width 41 height 55
click at [559, 380] on button "Next image" at bounding box center [555, 395] width 41 height 55
click at [557, 383] on button "Next image" at bounding box center [555, 395] width 41 height 55
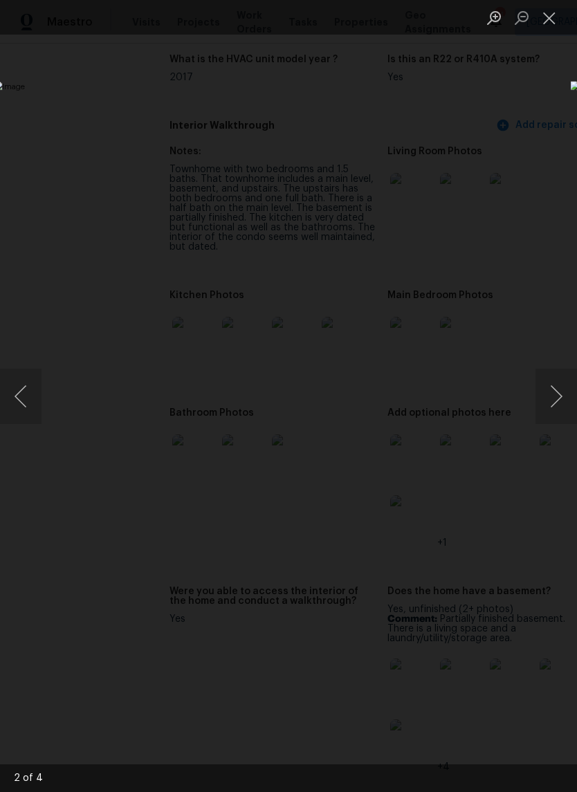
click at [555, 381] on button "Next image" at bounding box center [555, 395] width 41 height 55
click at [553, 382] on button "Next image" at bounding box center [555, 395] width 41 height 55
click at [554, 380] on button "Next image" at bounding box center [555, 395] width 41 height 55
click at [544, 394] on button "Next image" at bounding box center [555, 395] width 41 height 55
click at [549, 392] on button "Next image" at bounding box center [555, 395] width 41 height 55
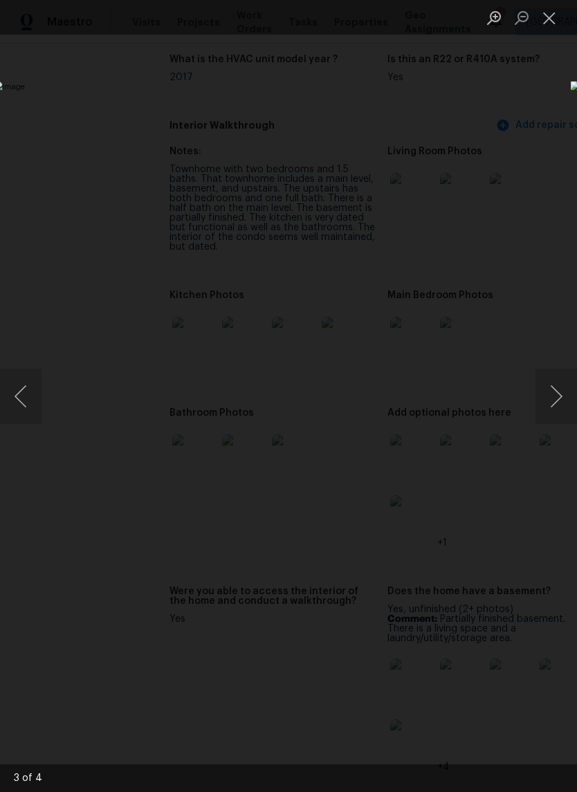
click at [545, 14] on button "Close lightbox" at bounding box center [549, 18] width 28 height 24
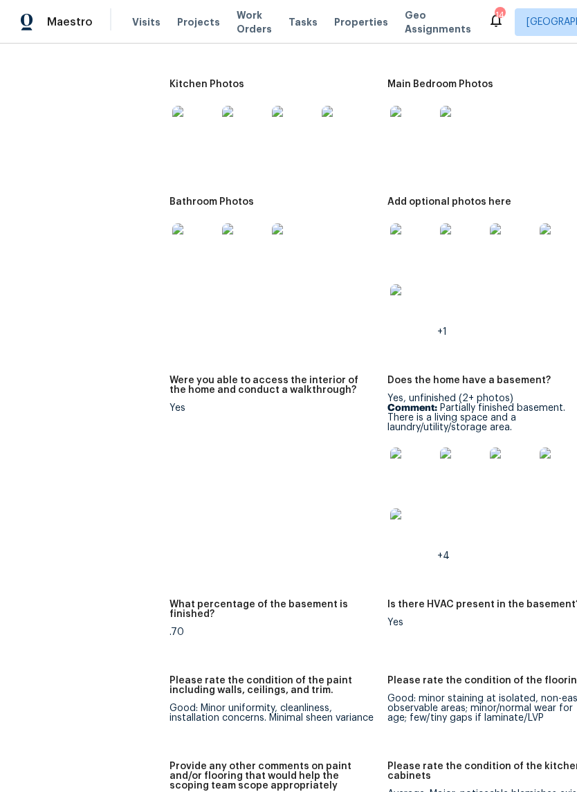
scroll to position [1707, 0]
click at [390, 236] on img at bounding box center [412, 245] width 44 height 44
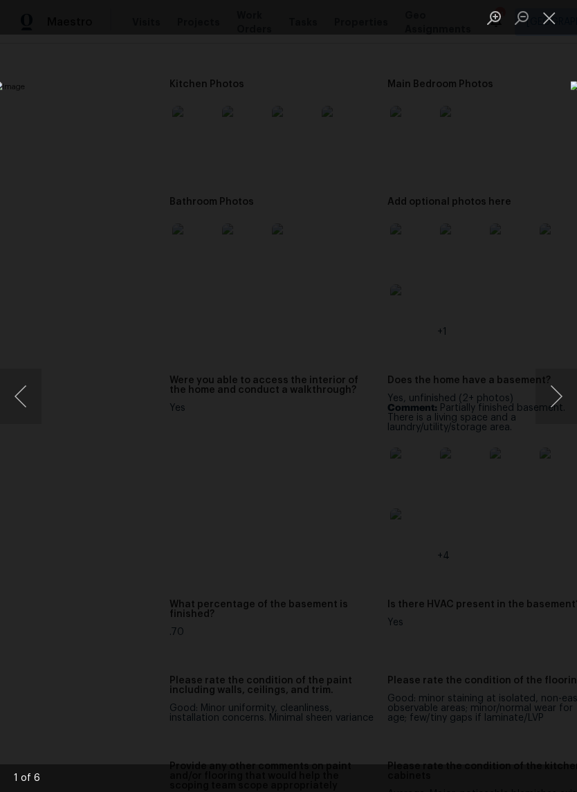
click at [560, 399] on button "Next image" at bounding box center [555, 395] width 41 height 55
click at [553, 397] on button "Next image" at bounding box center [555, 395] width 41 height 55
click at [552, 395] on button "Next image" at bounding box center [555, 395] width 41 height 55
click at [555, 389] on button "Next image" at bounding box center [555, 395] width 41 height 55
click at [557, 389] on button "Next image" at bounding box center [555, 395] width 41 height 55
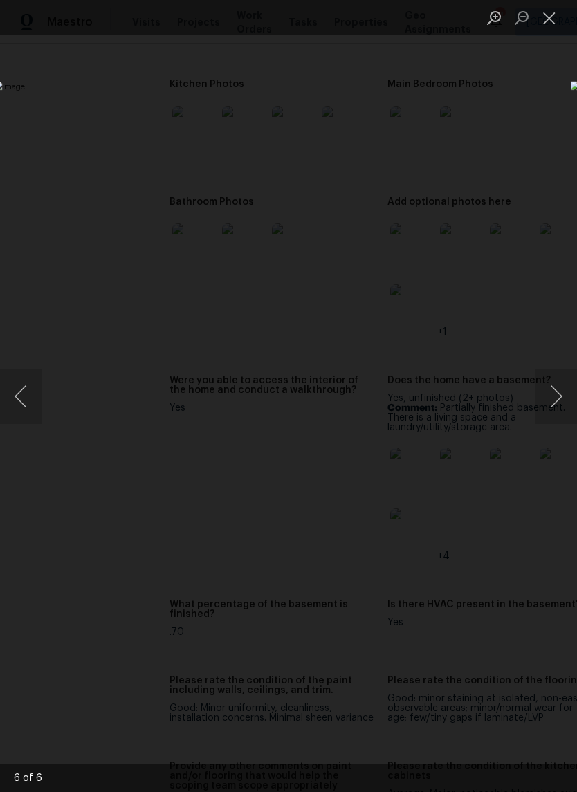
click at [37, 401] on button "Previous image" at bounding box center [20, 395] width 41 height 55
click at [556, 381] on button "Next image" at bounding box center [555, 395] width 41 height 55
click at [557, 380] on button "Next image" at bounding box center [555, 395] width 41 height 55
click at [557, 378] on button "Next image" at bounding box center [555, 395] width 41 height 55
click at [555, 381] on button "Next image" at bounding box center [555, 395] width 41 height 55
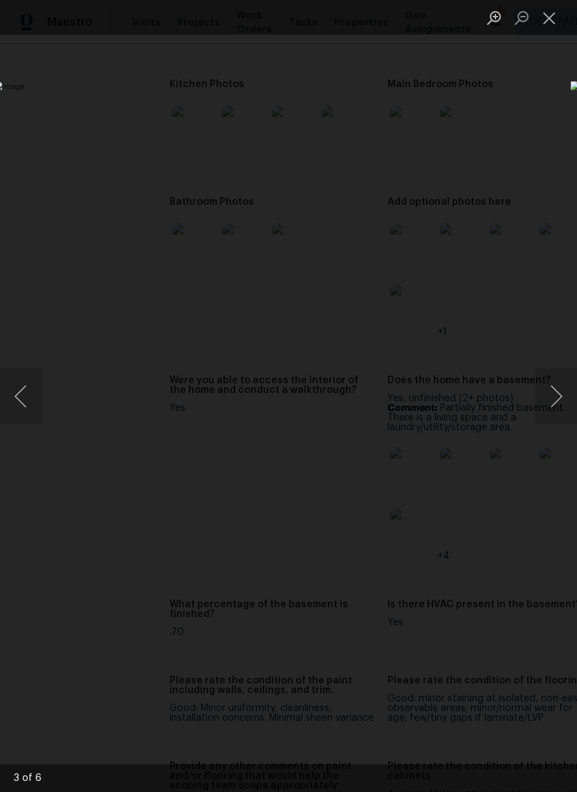
click at [554, 384] on button "Next image" at bounding box center [555, 395] width 41 height 55
click at [555, 383] on button "Next image" at bounding box center [555, 395] width 41 height 55
click at [554, 384] on button "Next image" at bounding box center [555, 395] width 41 height 55
click at [553, 384] on button "Next image" at bounding box center [555, 395] width 41 height 55
click at [557, 382] on button "Next image" at bounding box center [555, 395] width 41 height 55
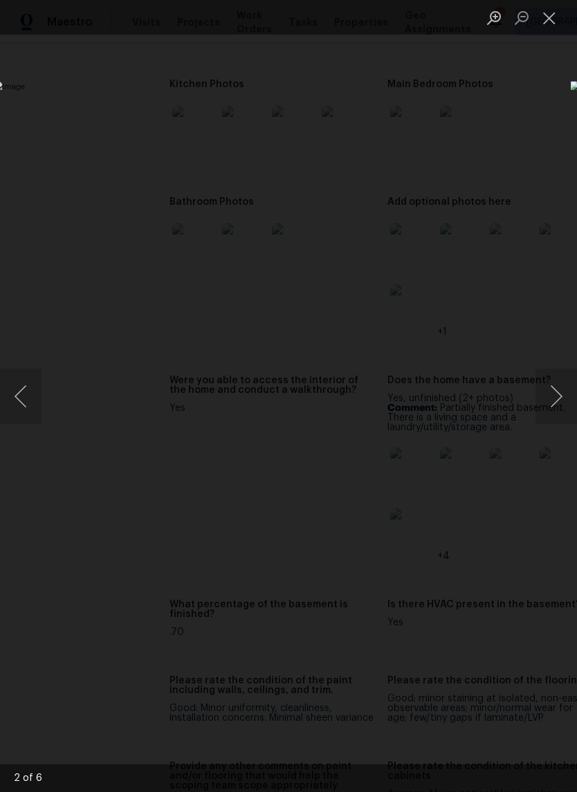
click at [554, 383] on button "Next image" at bounding box center [555, 395] width 41 height 55
click at [548, 17] on button "Close lightbox" at bounding box center [549, 18] width 28 height 24
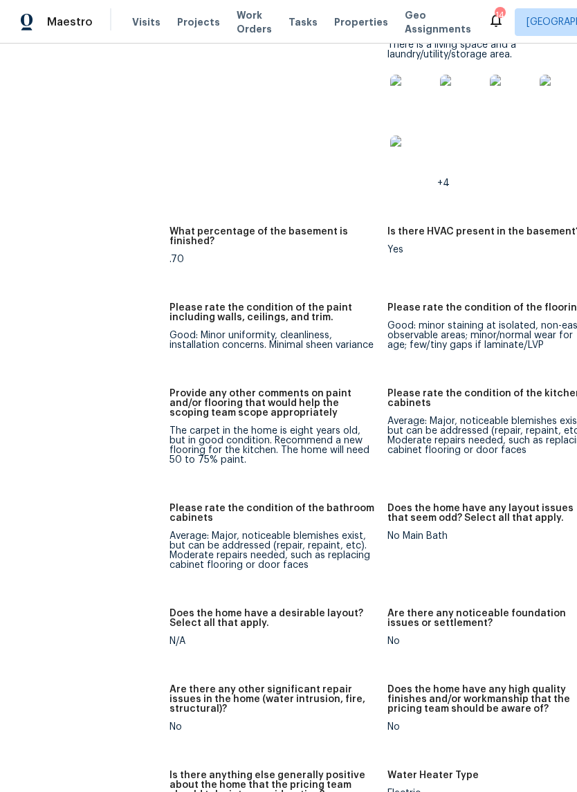
scroll to position [2057, 0]
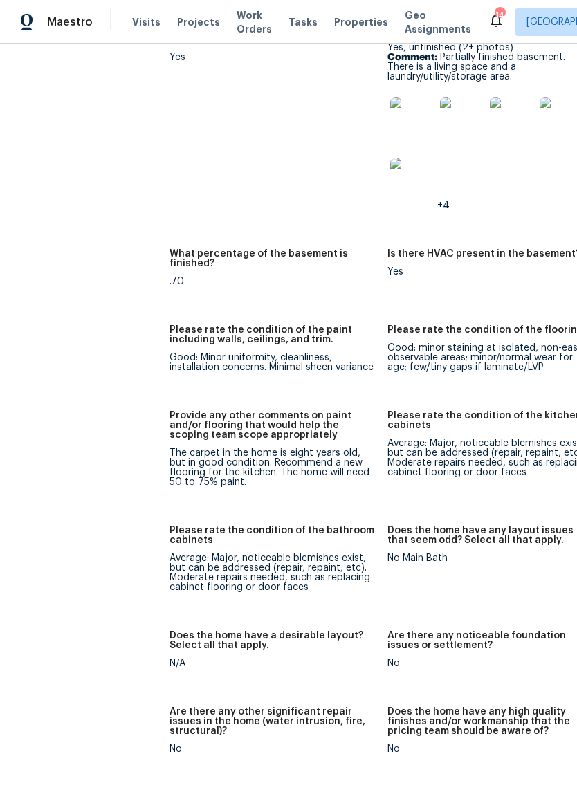
click at [306, 331] on h5 "Please rate the condition of the paint including walls, ceilings, and trim." at bounding box center [272, 334] width 206 height 19
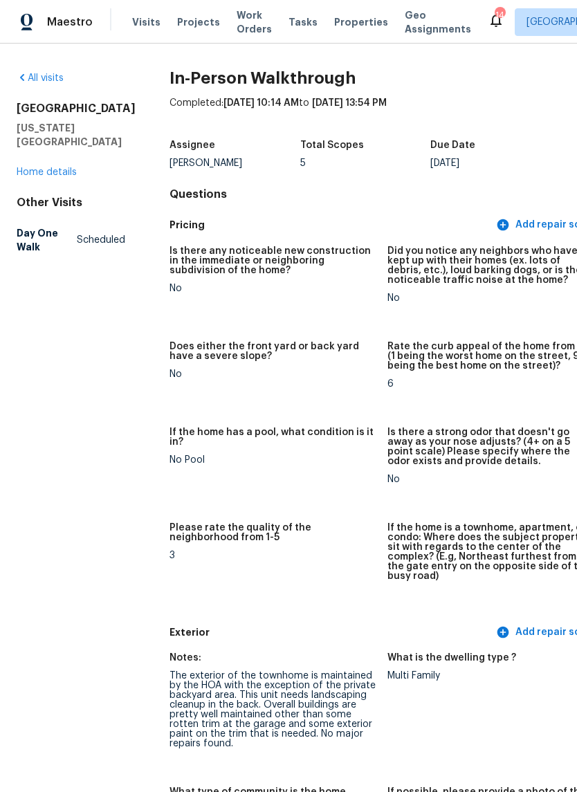
scroll to position [0, 0]
click at [70, 177] on link "Home details" at bounding box center [47, 172] width 60 height 10
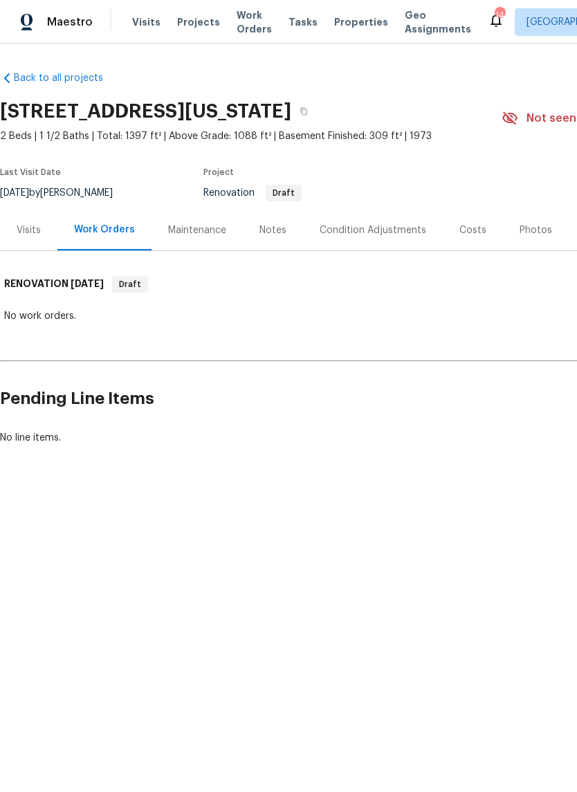
click at [280, 231] on div "Notes" at bounding box center [272, 230] width 27 height 14
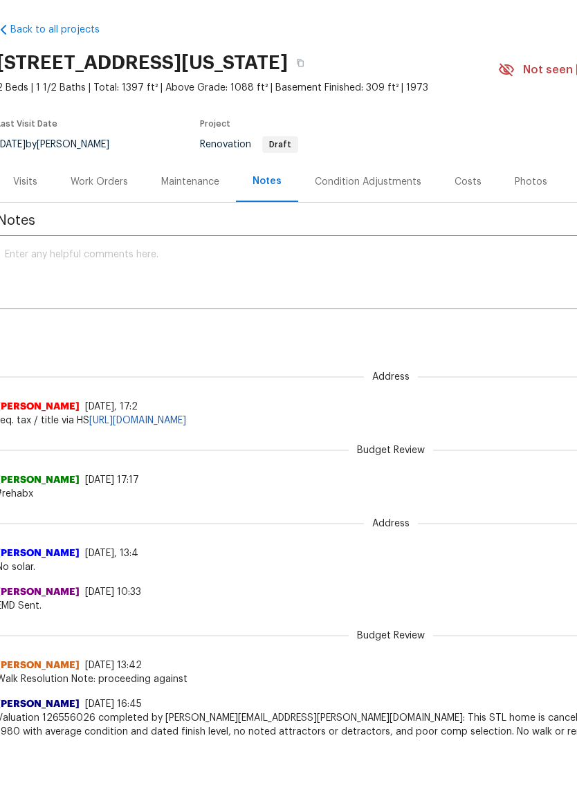
scroll to position [0, 3]
click at [404, 209] on div "Condition Adjustments" at bounding box center [368, 229] width 140 height 41
